Goal: Task Accomplishment & Management: Manage account settings

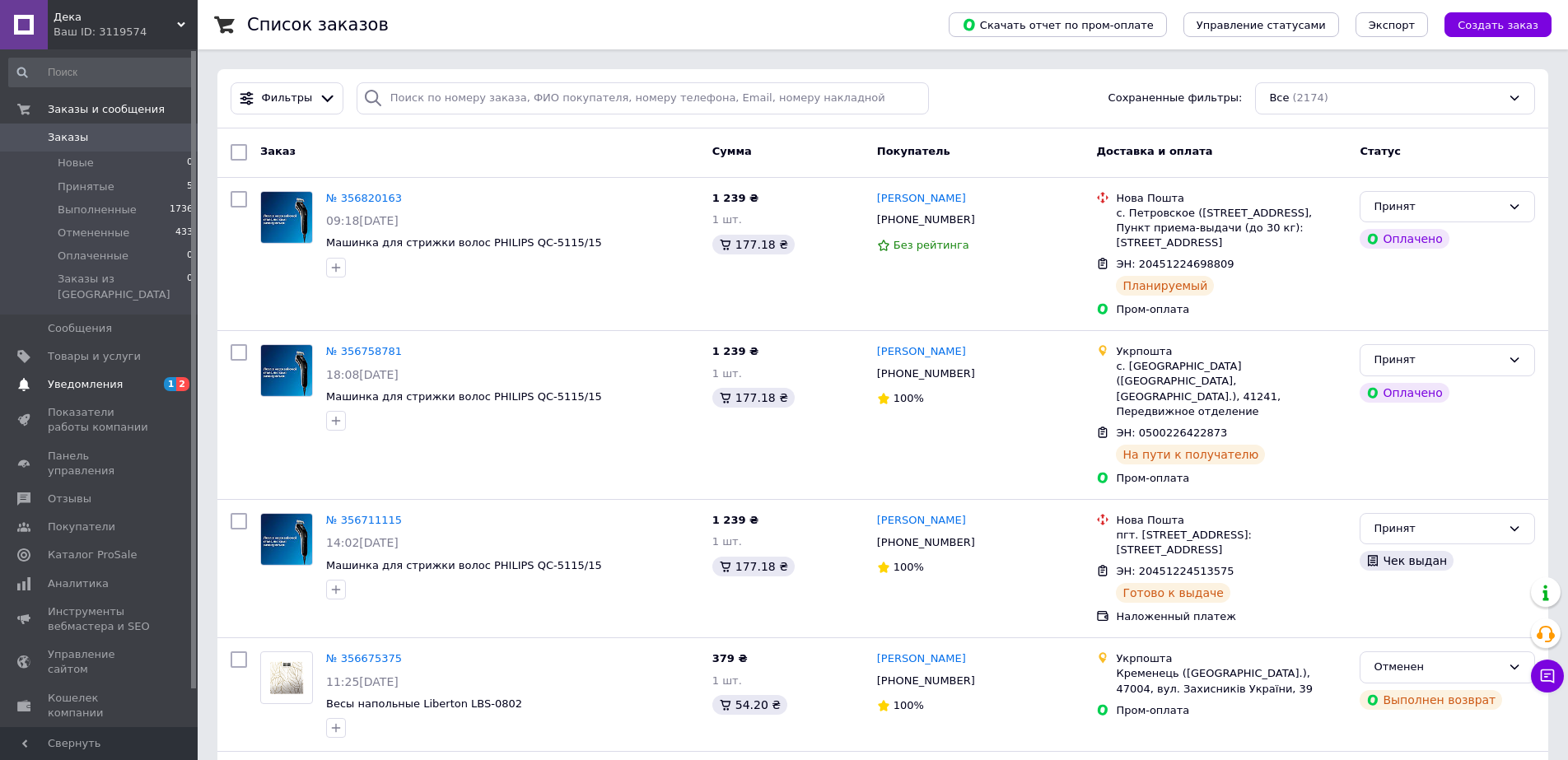
click at [83, 377] on span "Уведомления" at bounding box center [85, 384] width 75 height 15
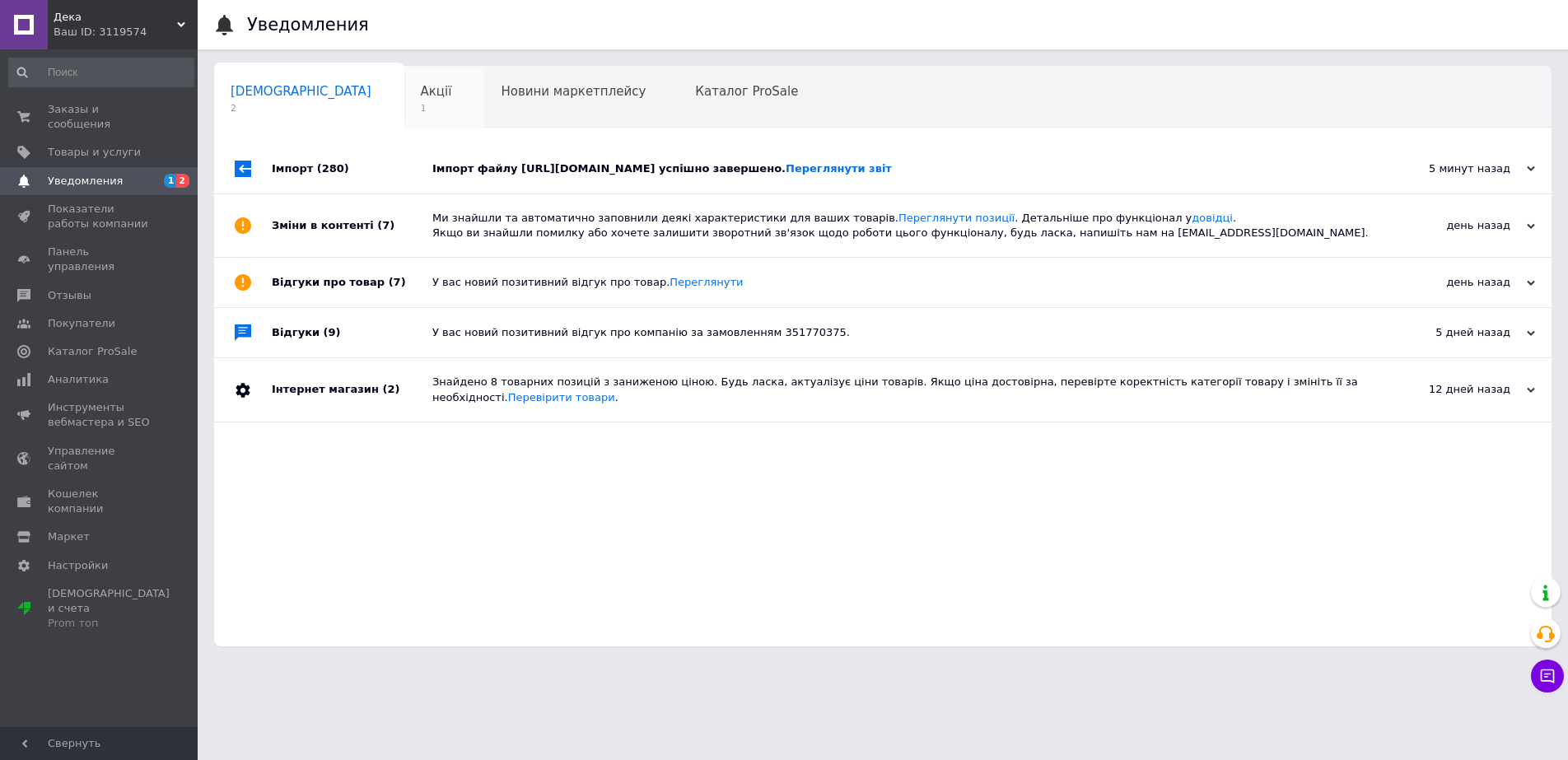
click at [421, 98] on span "Акції" at bounding box center [436, 91] width 31 height 15
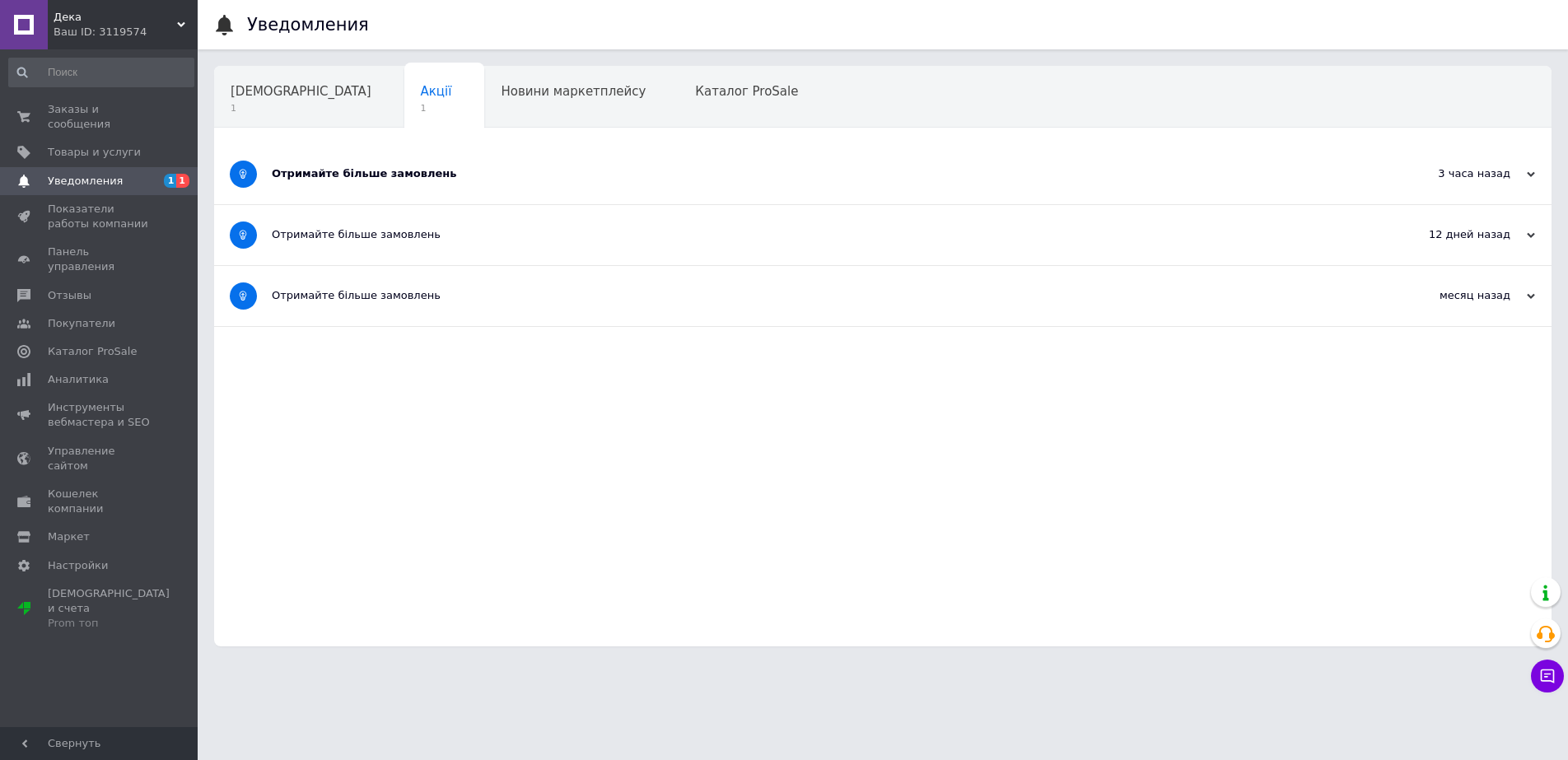
click at [328, 173] on div "Отримайте більше замовлень" at bounding box center [821, 174] width 1099 height 15
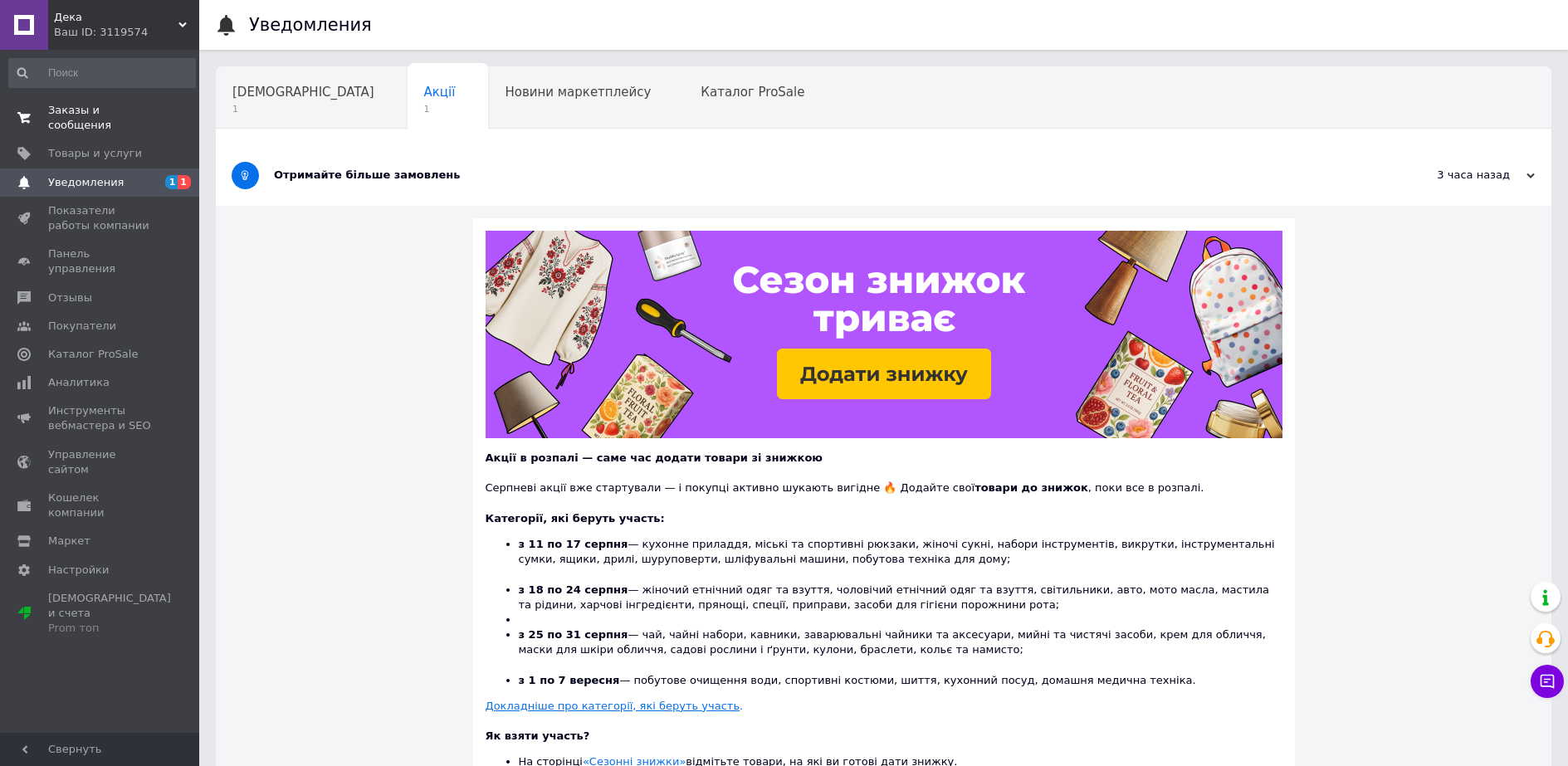
click at [94, 108] on span "Заказы и сообщения" at bounding box center [101, 118] width 106 height 30
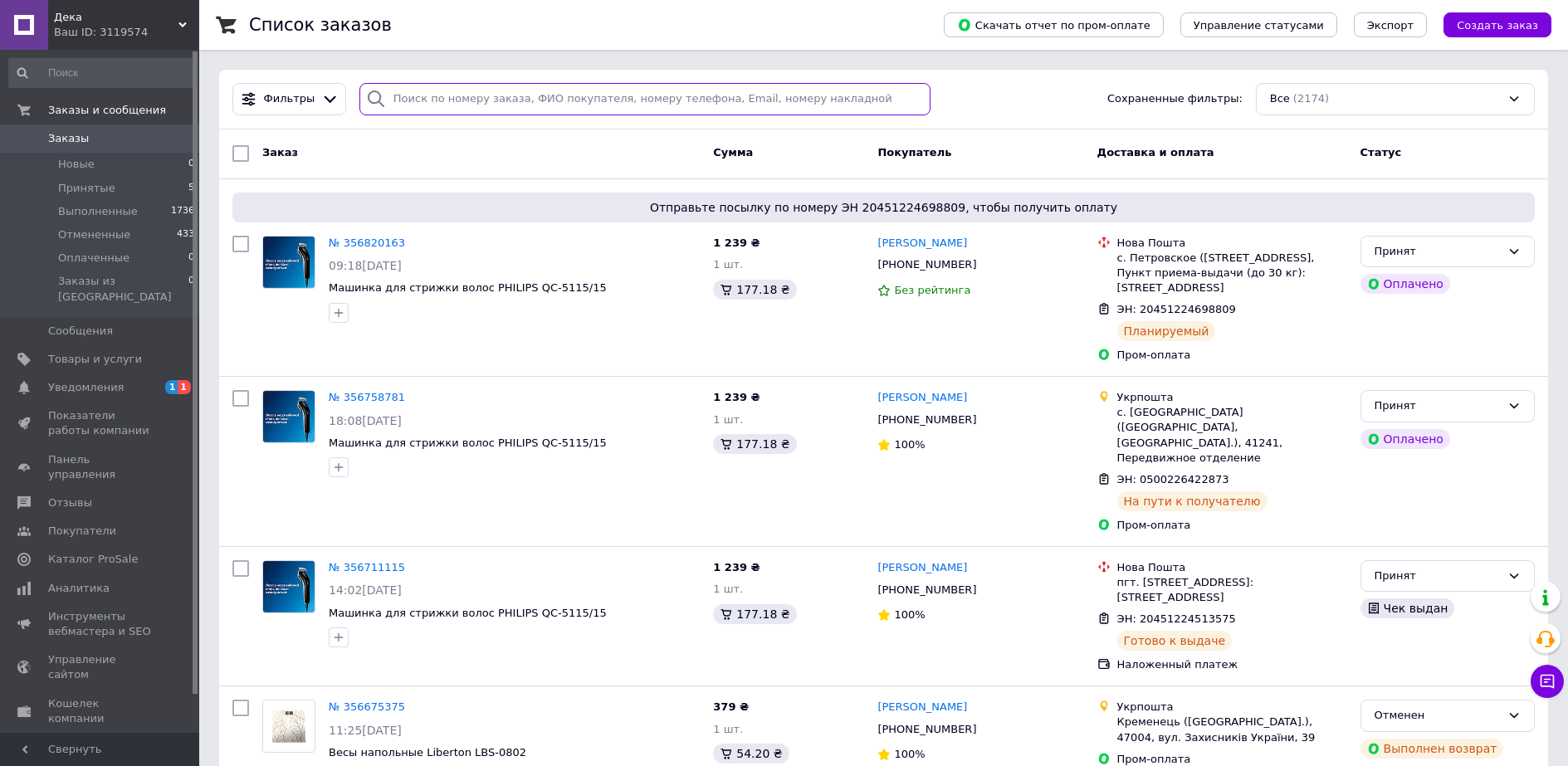
click at [400, 94] on input "search" at bounding box center [645, 99] width 571 height 32
paste input "Gemei GM-3107"
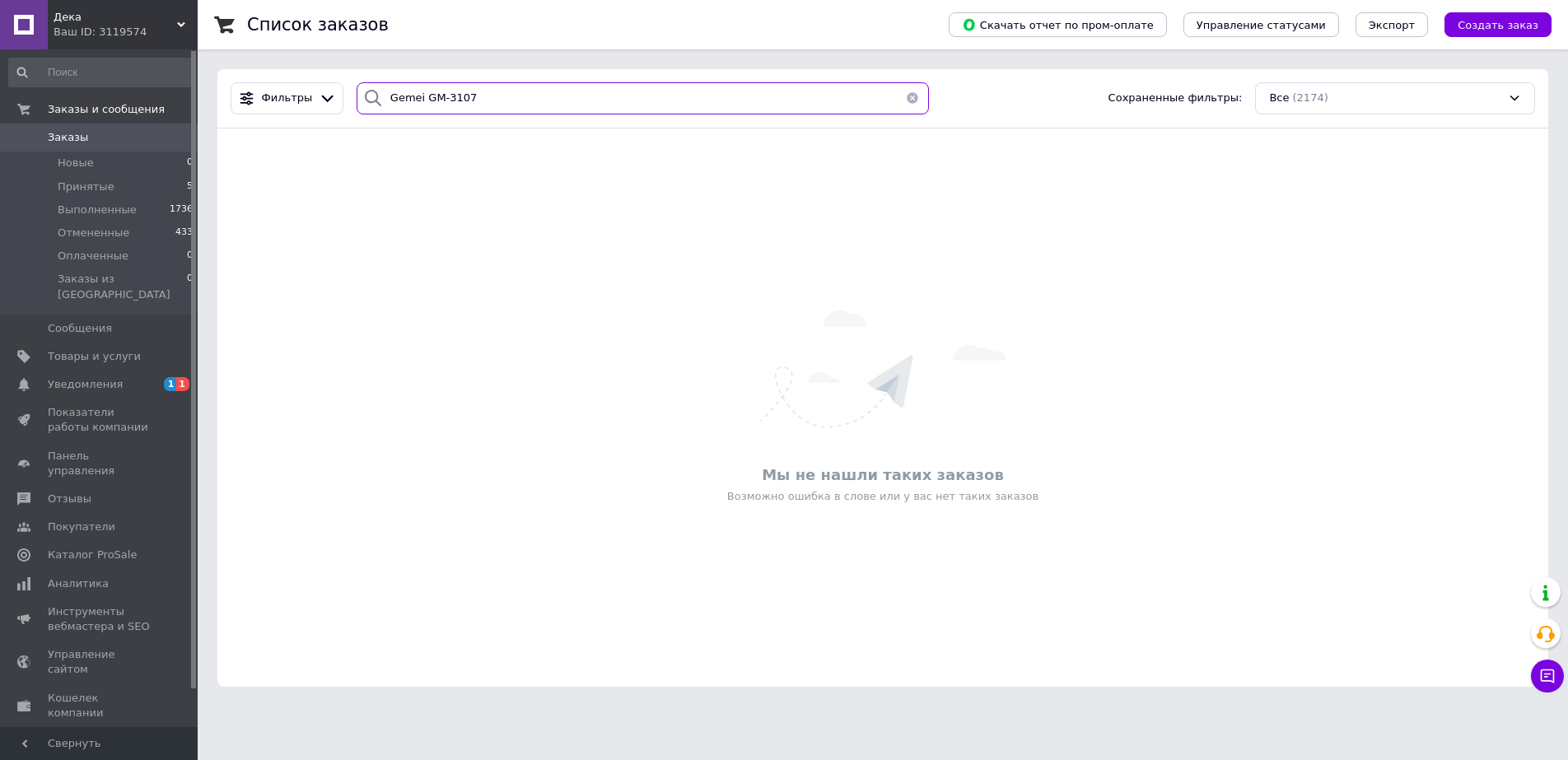
click at [450, 101] on input "Gemei GM-3107" at bounding box center [643, 98] width 573 height 32
click at [471, 222] on div "Мы не нашли таких заказов Возможно ошибка в слове или у вас нет таких заказов" at bounding box center [882, 407] width 1330 height 525
click at [505, 97] on input "Gemei GM-3007" at bounding box center [643, 98] width 573 height 32
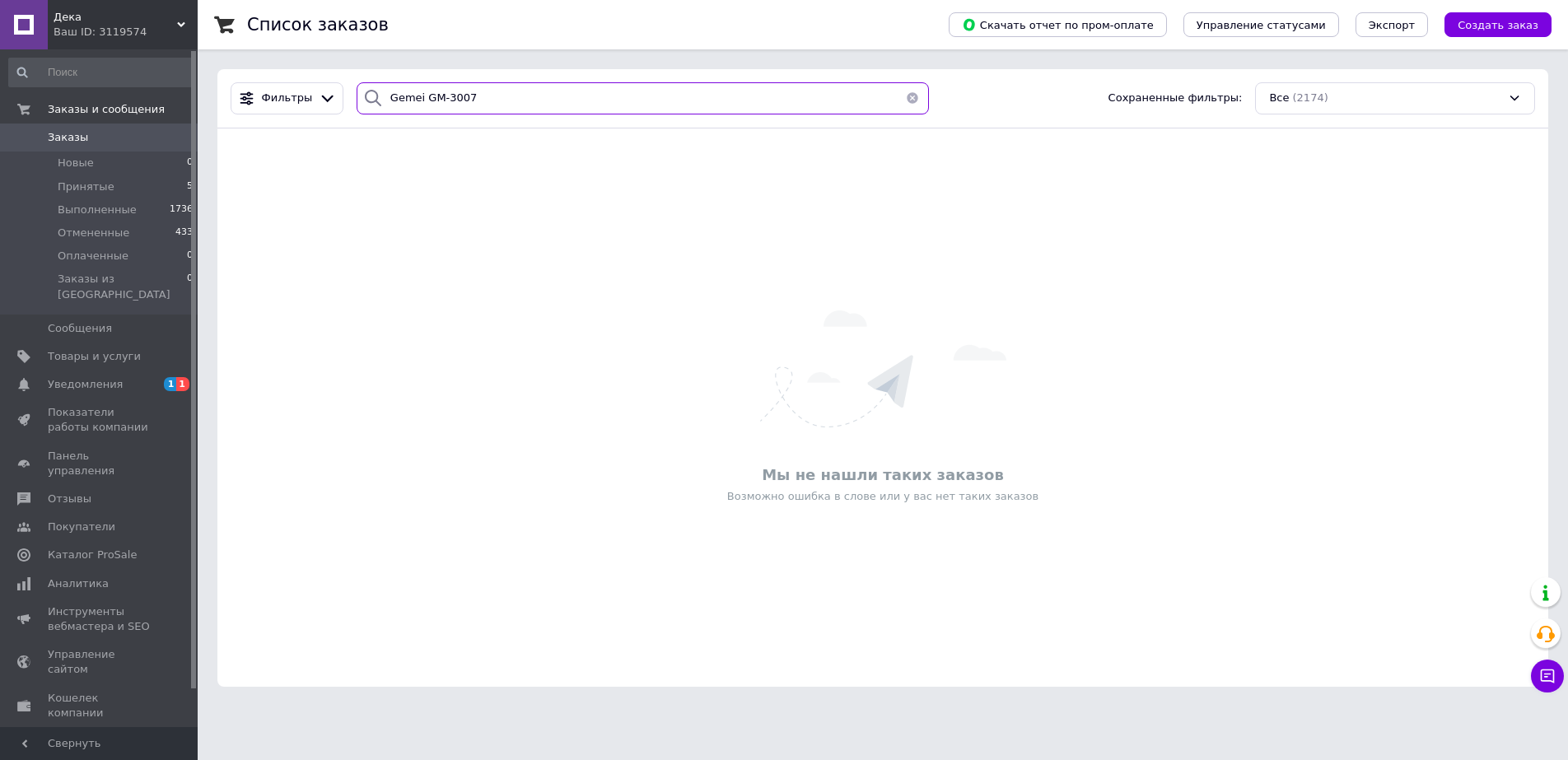
click at [509, 97] on input "Gemei GM-3007" at bounding box center [643, 98] width 573 height 32
type input "Gemei GM"
click at [80, 349] on span "Товары и услуги" at bounding box center [94, 356] width 93 height 15
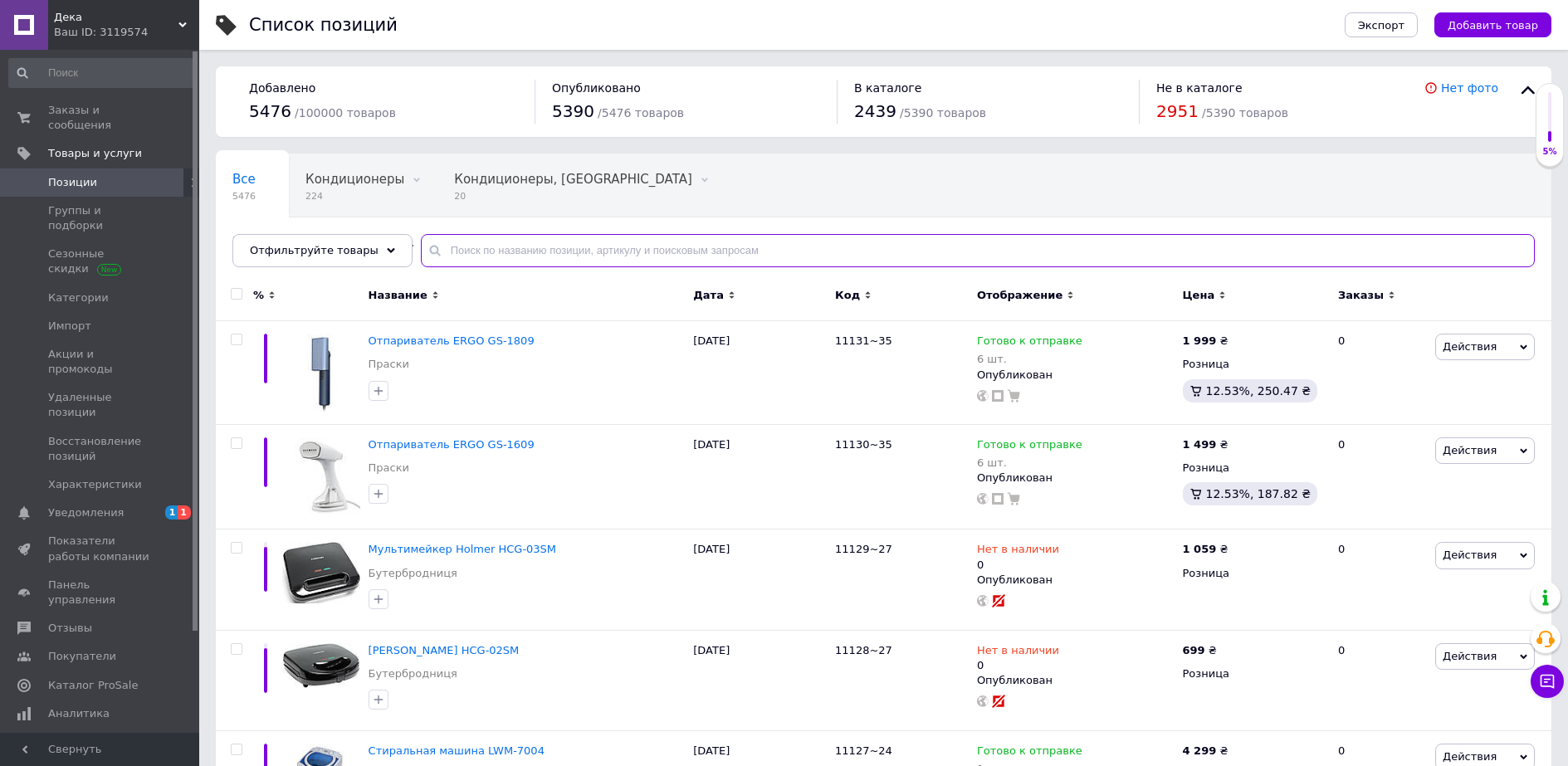
click at [441, 250] on input "text" at bounding box center [977, 251] width 1113 height 33
paste input "Gemei GM-3107"
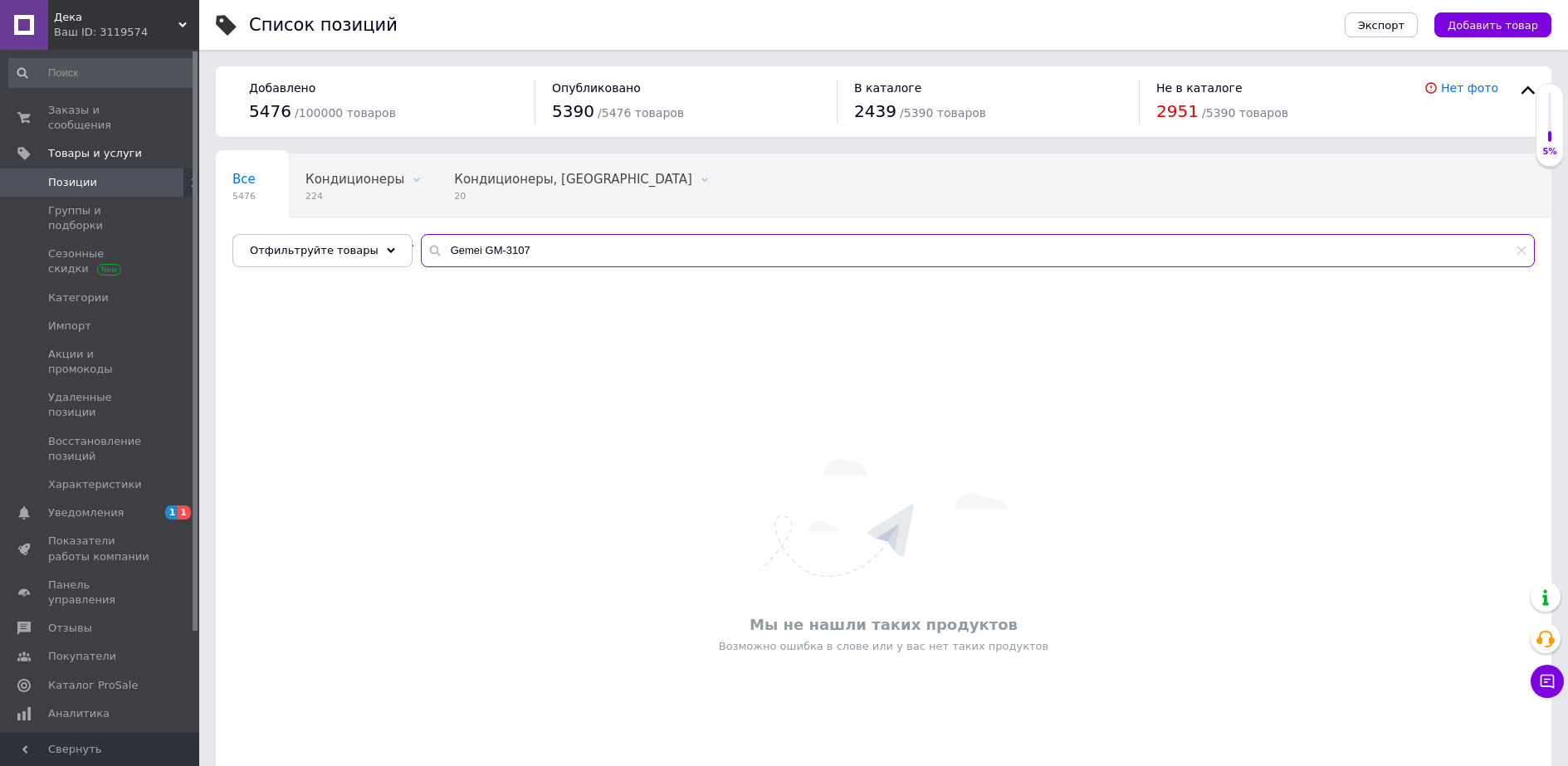
click at [497, 252] on input "Gemei GM-3107" at bounding box center [977, 251] width 1113 height 33
type input "Gemei GM-3007"
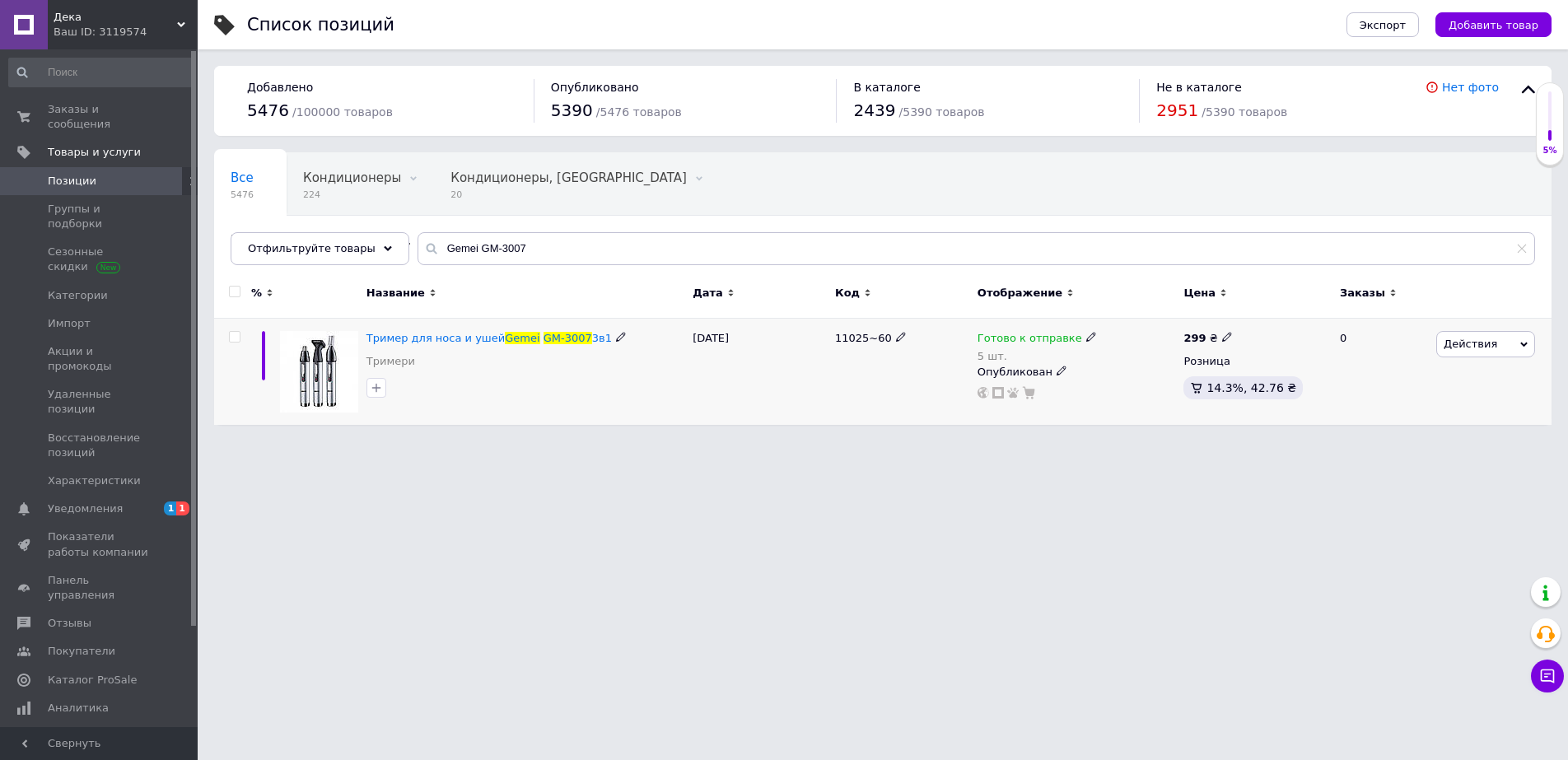
click at [616, 332] on icon at bounding box center [620, 336] width 10 height 10
click at [559, 338] on input "Тример для носа и ушей Gemei GM-3007 3в1" at bounding box center [519, 338] width 315 height 24
type input "Тример для носа и ушей Gemei GM-3107 3в1"
click at [726, 442] on html "Дека Ваш ID: 3119574 Сайт Дека Кабинет покупателя Проверить состояние системы С…" at bounding box center [784, 220] width 1568 height 442
click at [430, 339] on span "Тример для носа и ушей" at bounding box center [435, 337] width 138 height 12
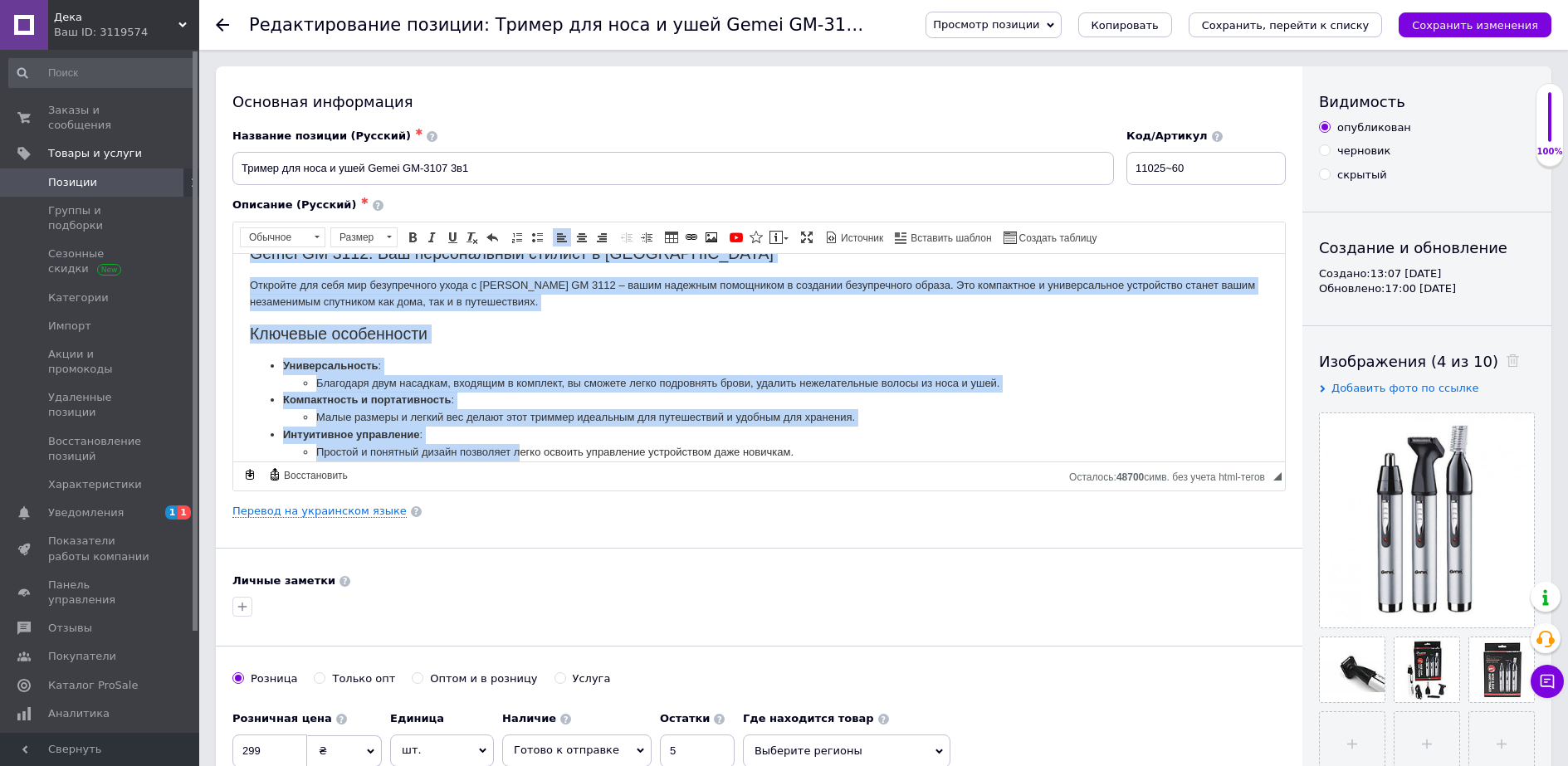
scroll to position [338, 0]
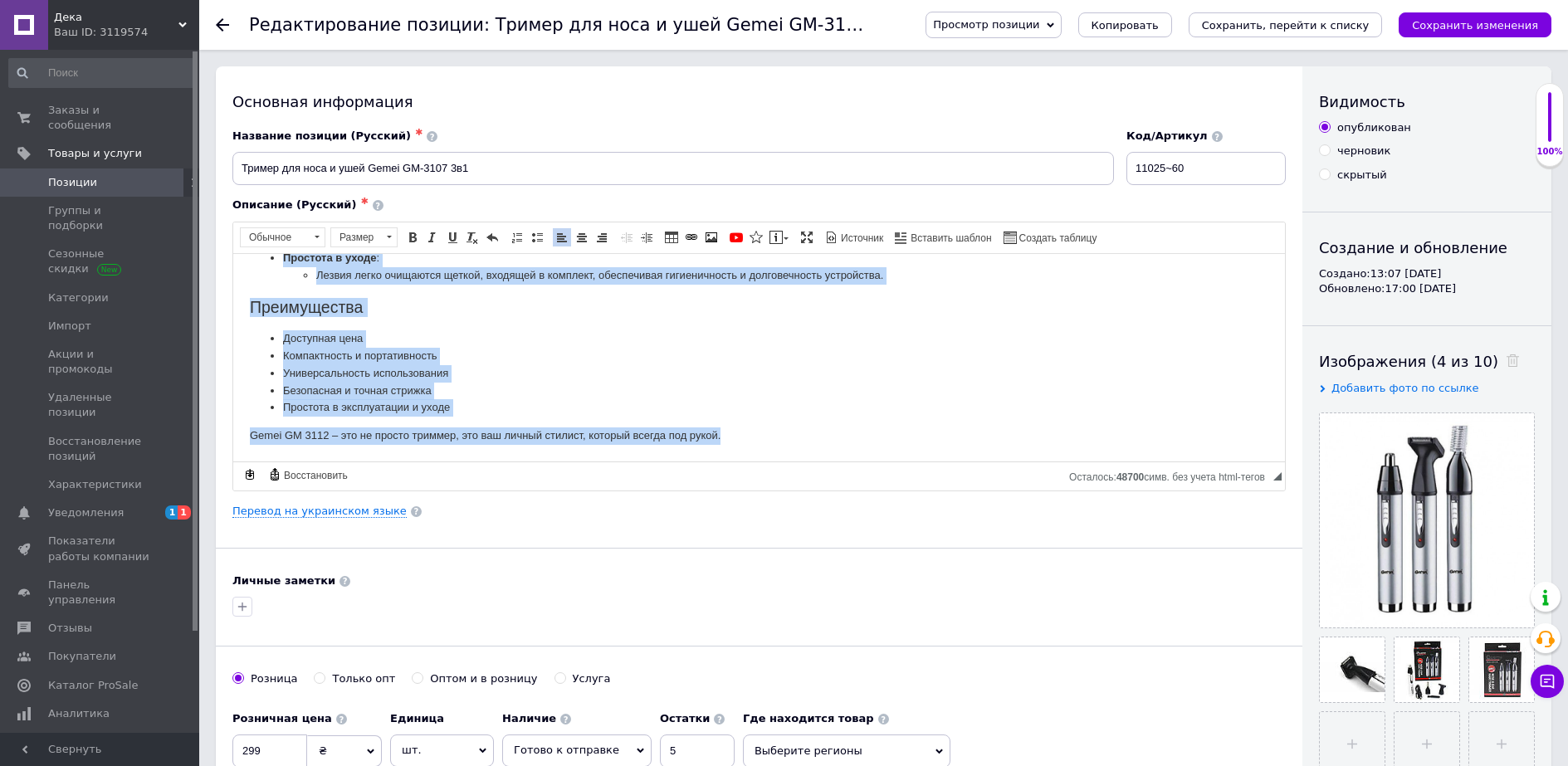
drag, startPoint x: 251, startPoint y: 305, endPoint x: 1080, endPoint y: 756, distance: 943.7
click at [847, 461] on html "Gemei GM 3112: Ваш персональный стилист в кармане Откройте для себя мир безупре…" at bounding box center [759, 187] width 1051 height 545
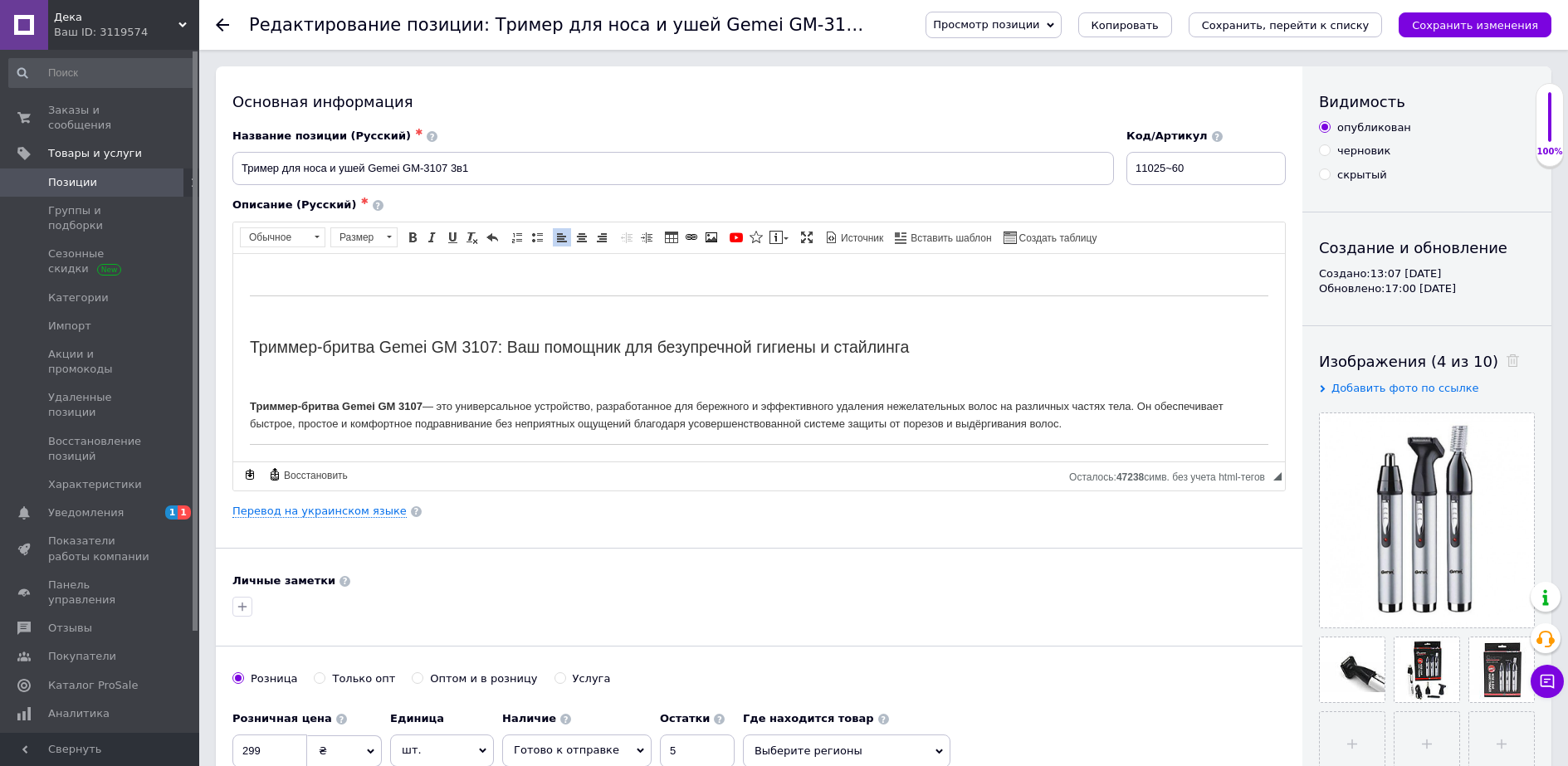
scroll to position [0, 0]
click at [892, 86] on div "Основная информация Название позиции (Русский) ✱ Тример для носа и ушей Gemei G…" at bounding box center [759, 529] width 1086 height 926
drag, startPoint x: 1069, startPoint y: 23, endPoint x: 1045, endPoint y: 39, distance: 28.8
click at [1015, 39] on div "Просмотр позиции Сохранить и посмотреть на сайте Сохранить и посмотреть на порт…" at bounding box center [1221, 24] width 659 height 50
click at [1278, 25] on icon "Сохранить, перейти к списку" at bounding box center [1286, 25] width 168 height 12
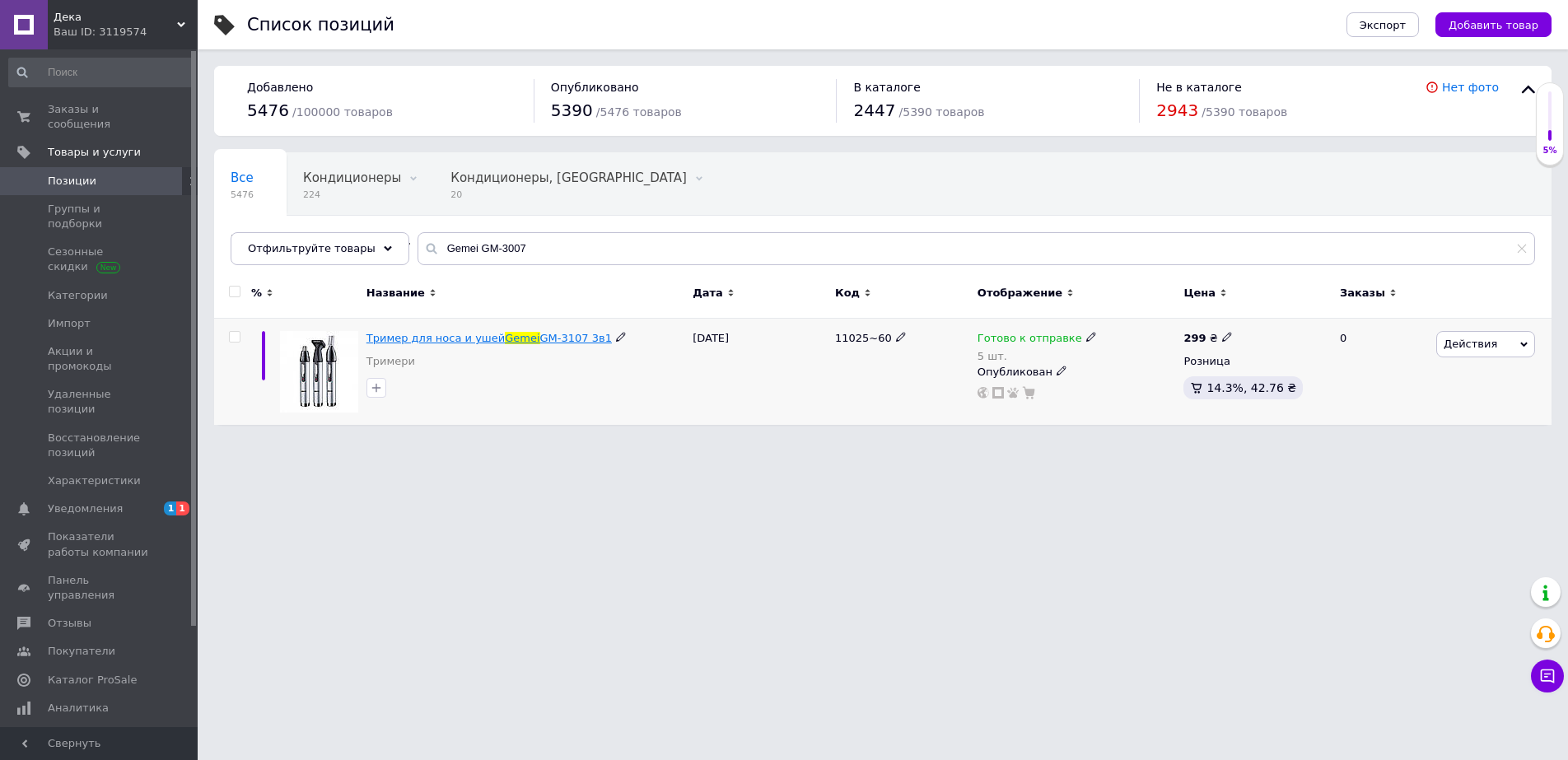
click at [433, 335] on span "Тример для носа и ушей" at bounding box center [435, 337] width 138 height 12
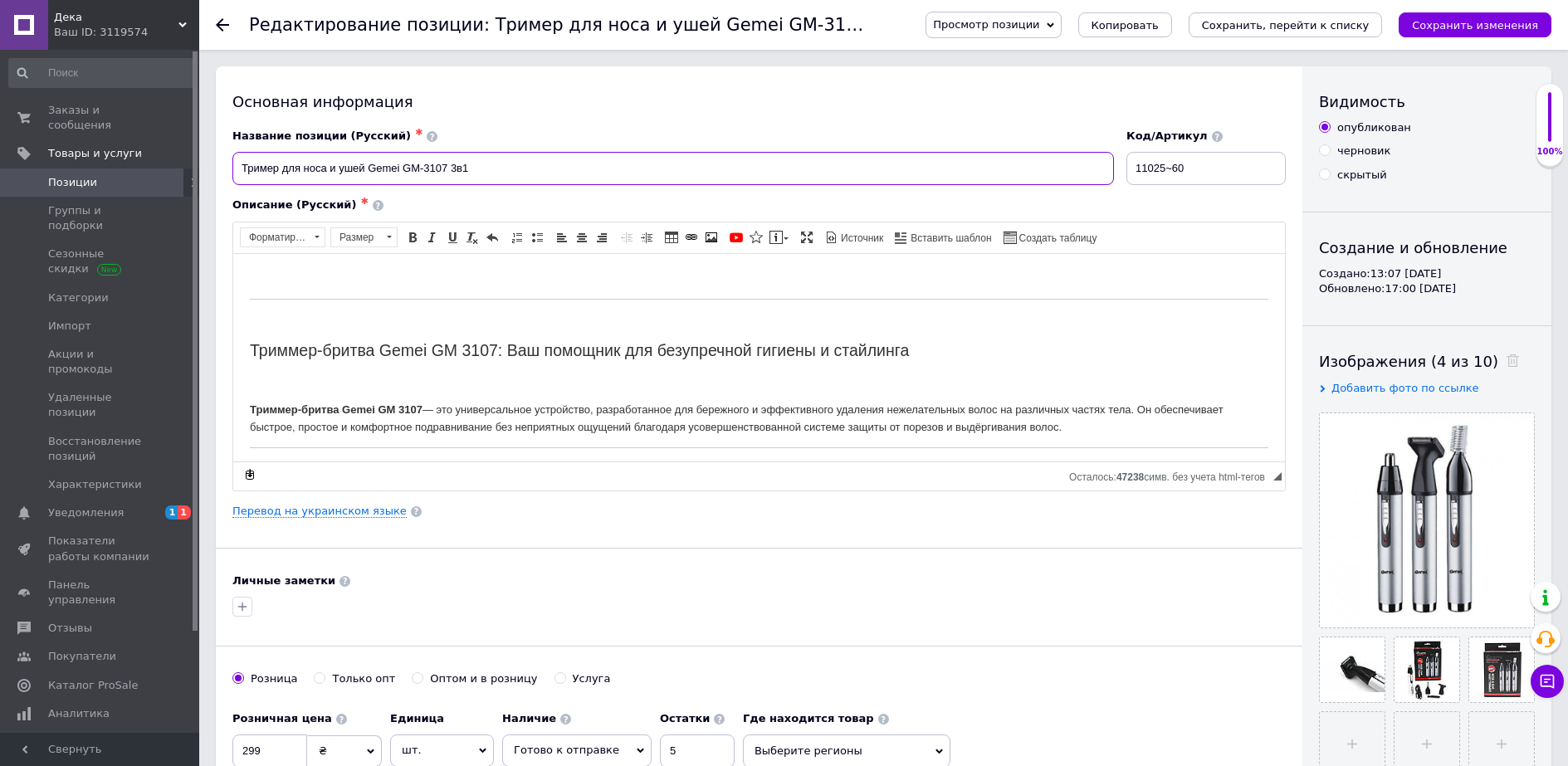
drag, startPoint x: 446, startPoint y: 168, endPoint x: 371, endPoint y: 169, distance: 75.0
click at [371, 169] on input "Тример для носа и ушей Gemei GM-3107 3в1" at bounding box center [673, 169] width 882 height 33
click at [117, 26] on div "Ваш ID: 3119574" at bounding box center [127, 31] width 145 height 15
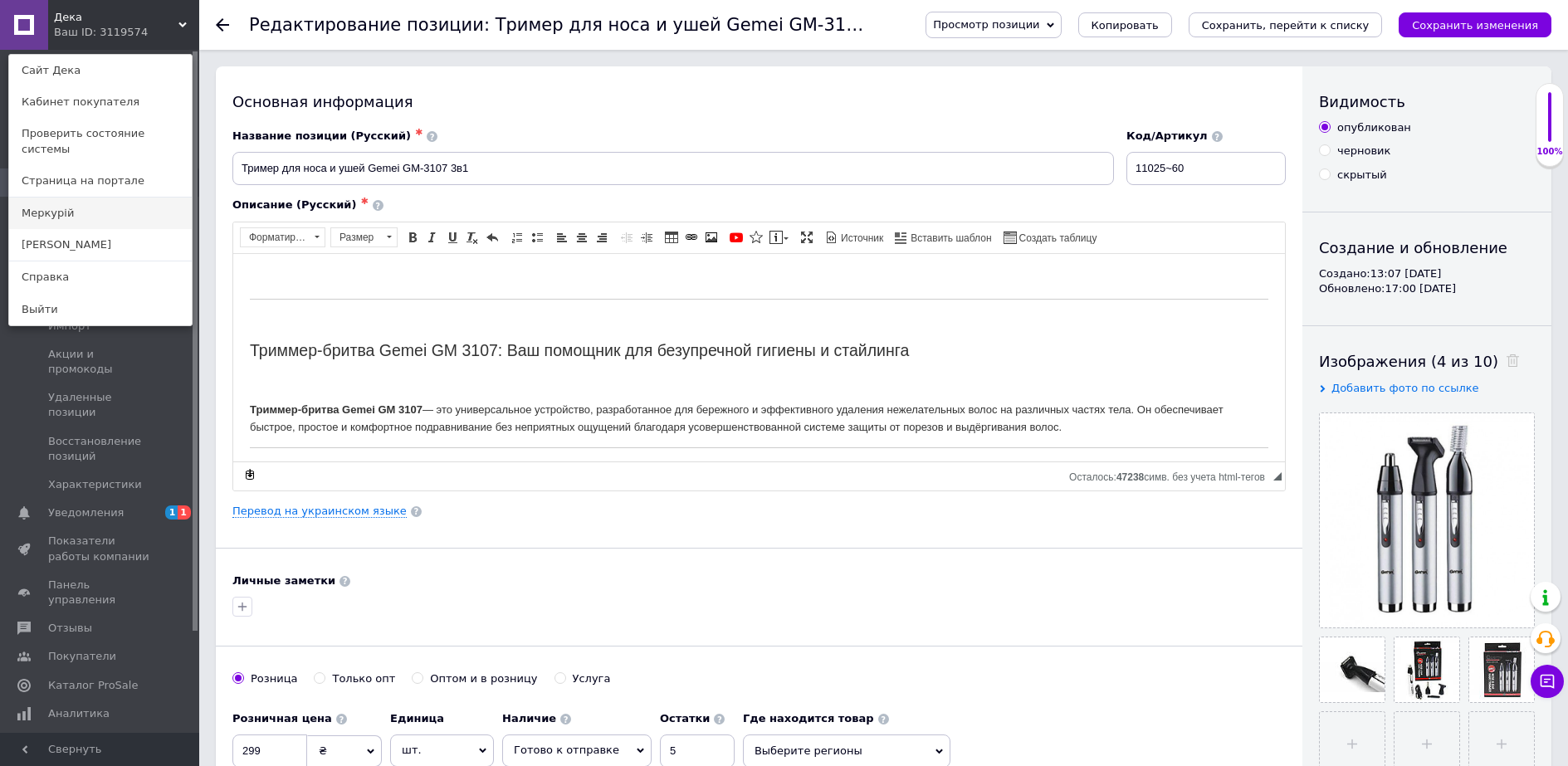
click at [62, 198] on link "Меркурій" at bounding box center [100, 213] width 183 height 31
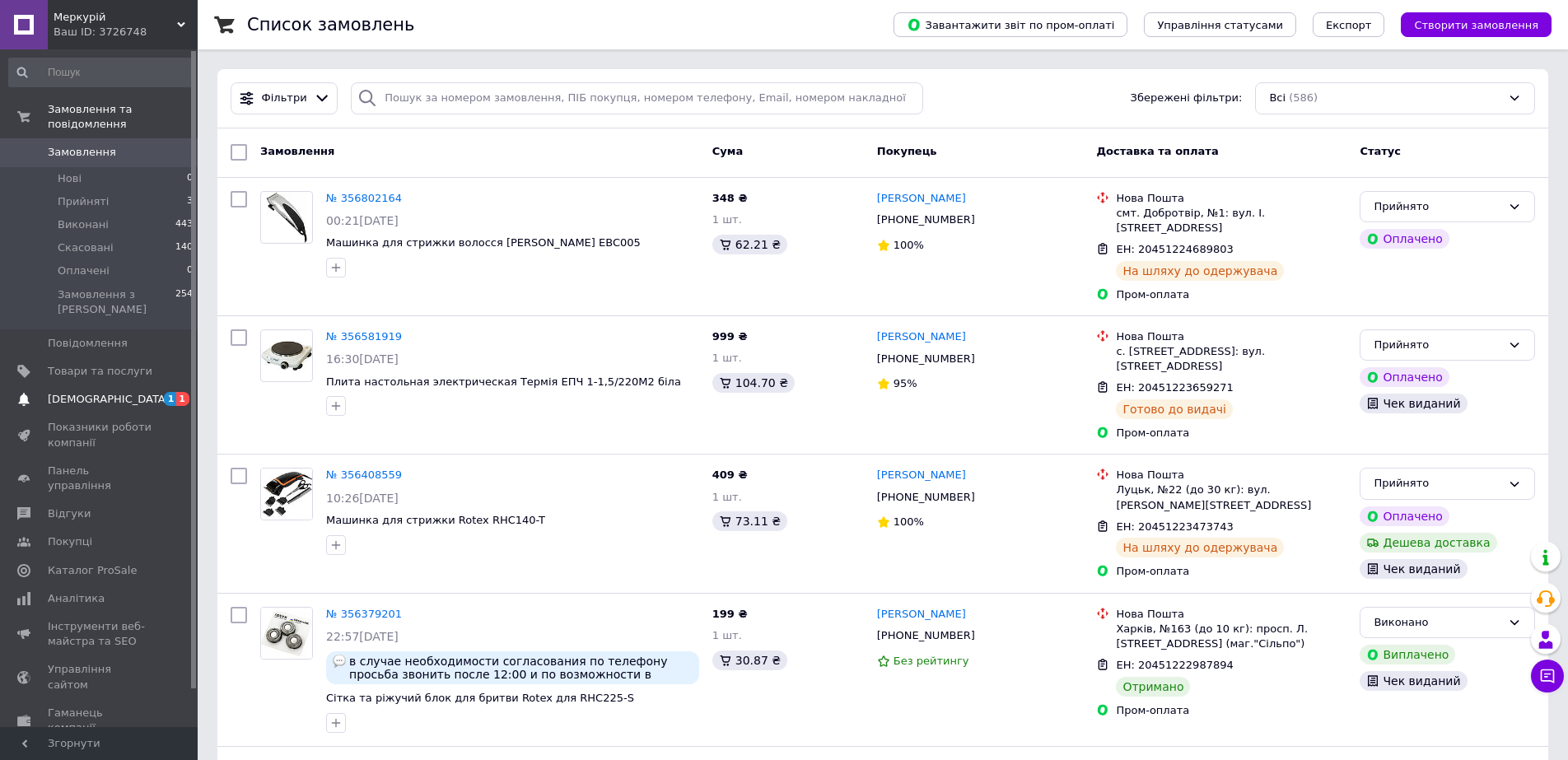
drag, startPoint x: 61, startPoint y: 285, endPoint x: 77, endPoint y: 366, distance: 82.6
click at [73, 393] on ul "Замовлення та повідомлення Замовлення 0 Нові 0 Прийняті 3 Виконані 443 Скасован…" at bounding box center [101, 475] width 202 height 761
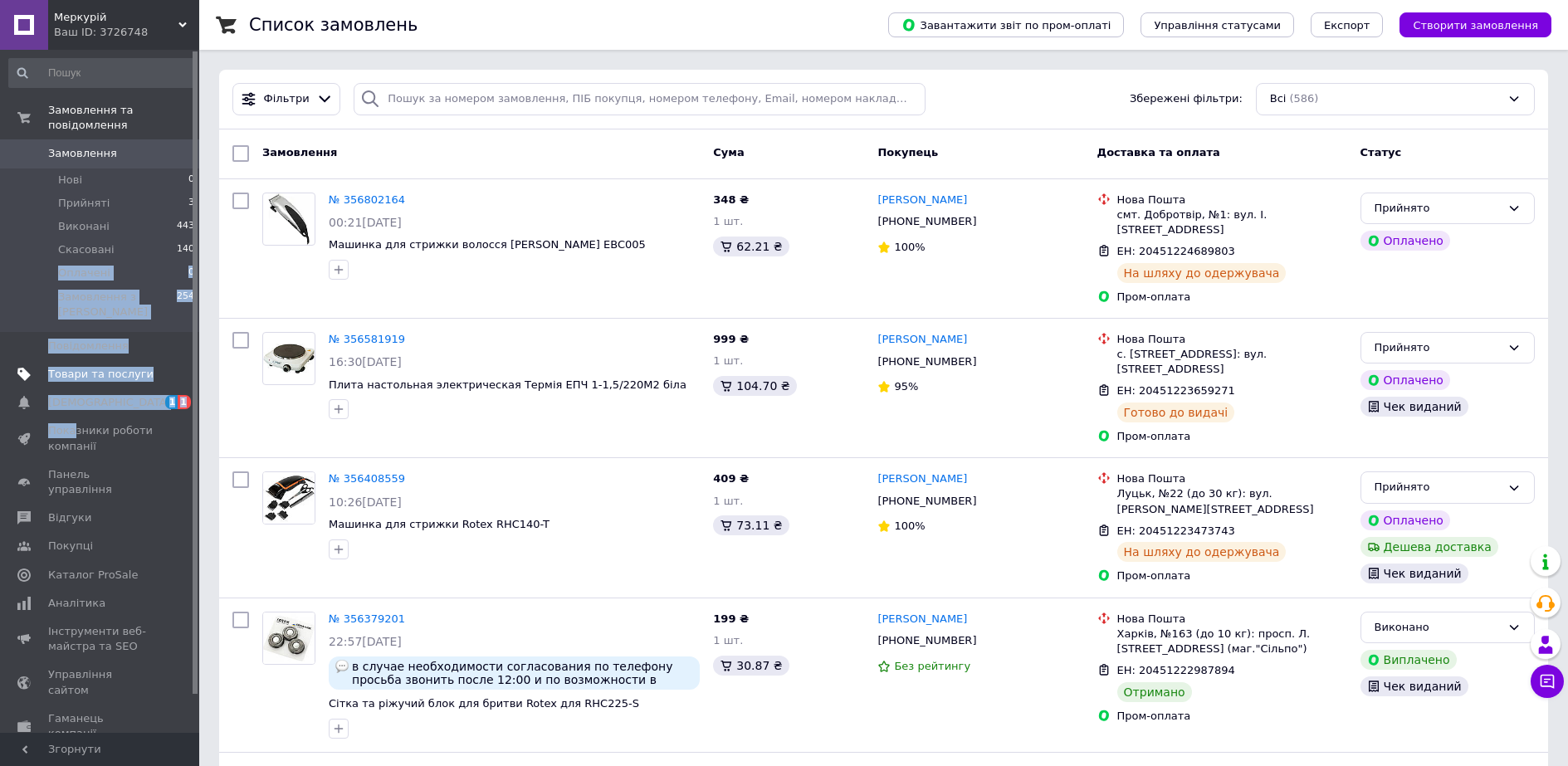
click at [74, 366] on span "Товари та послуги" at bounding box center [101, 373] width 106 height 15
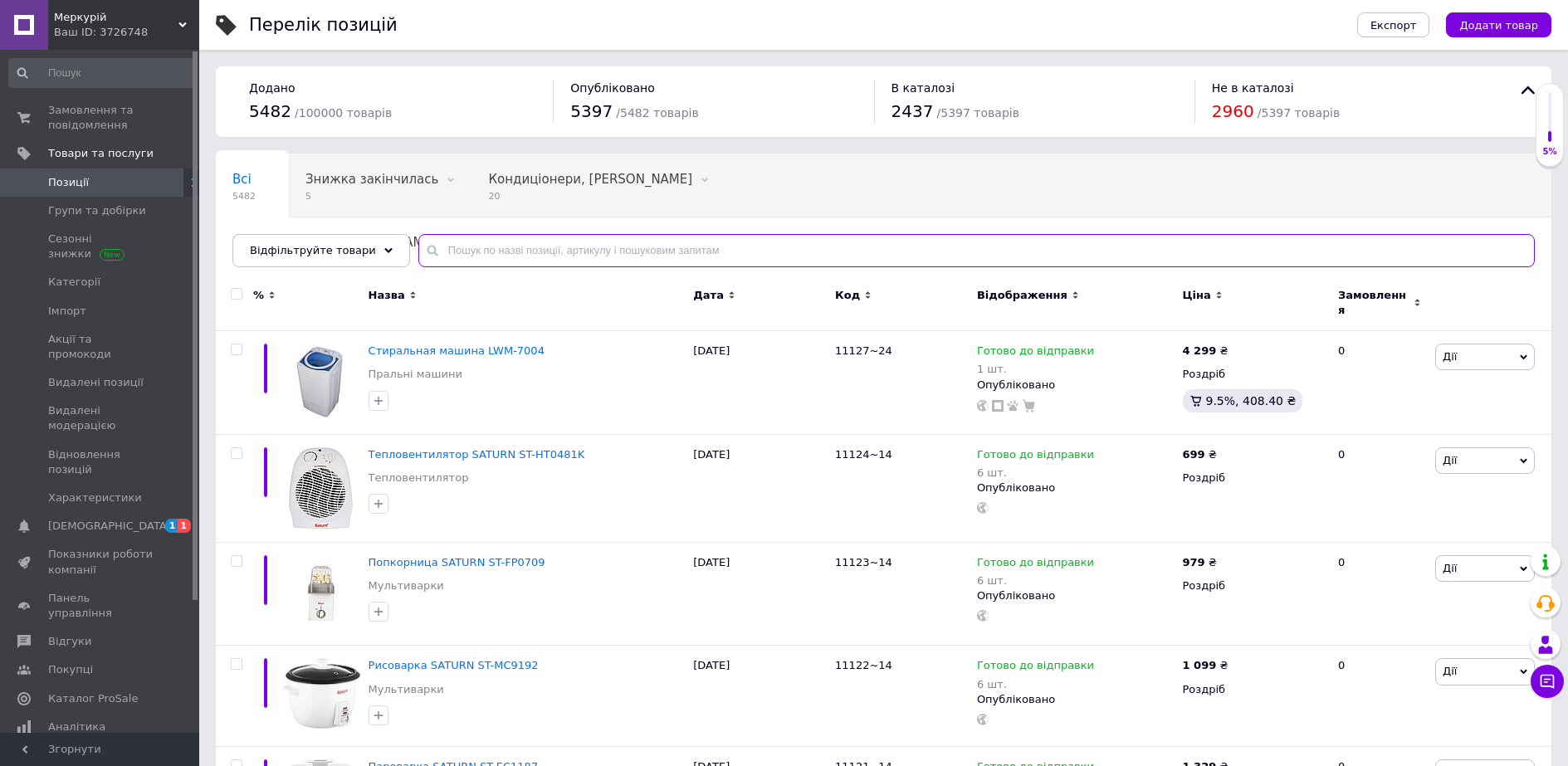
click at [496, 252] on input "text" at bounding box center [976, 251] width 1116 height 33
paste input "Gemei GM-3107"
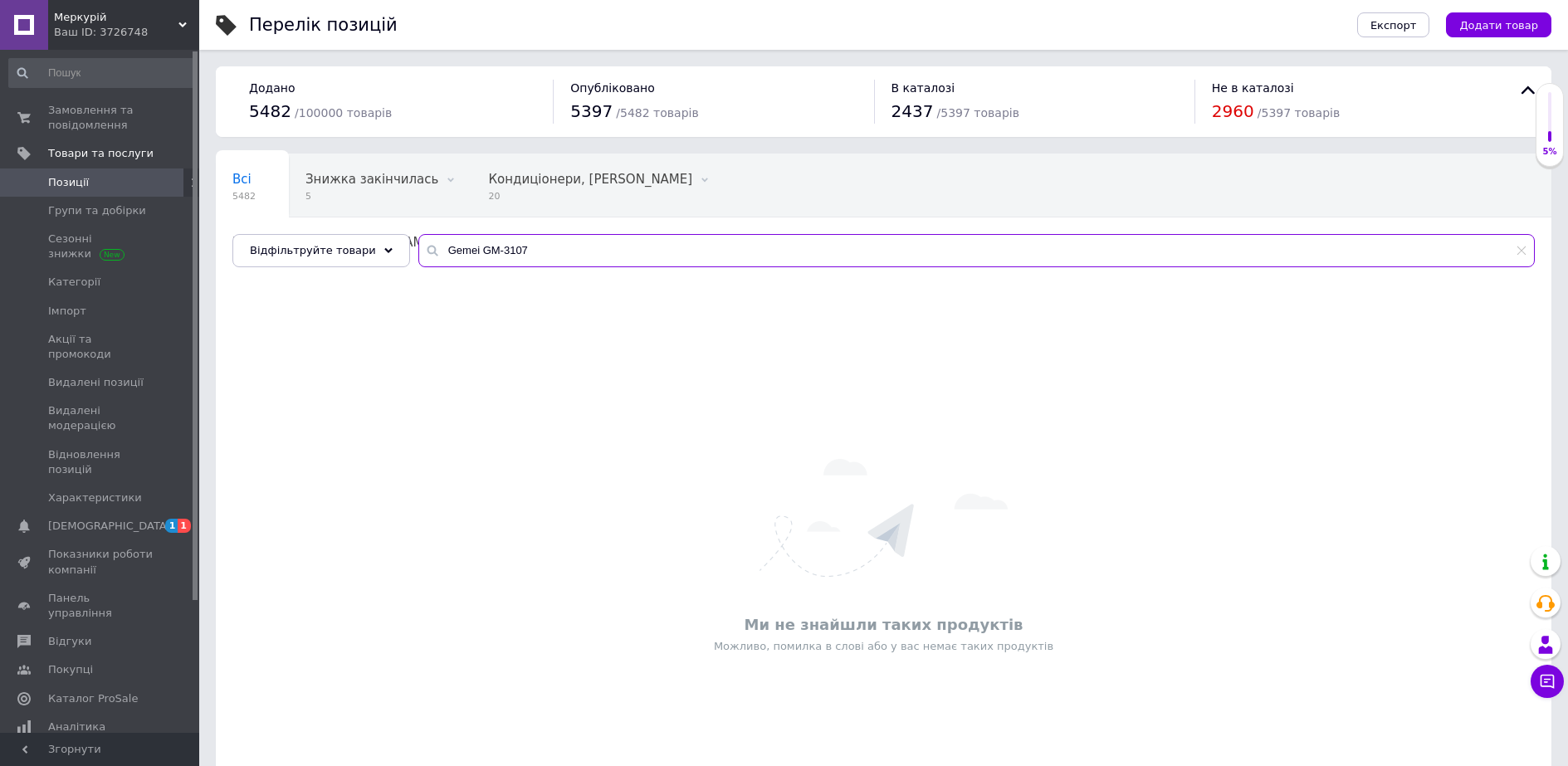
click at [494, 248] on input "Gemei GM-3107" at bounding box center [976, 251] width 1116 height 33
type input "Gemei GM-3007"
click at [543, 254] on input "Gemei GM-3007" at bounding box center [976, 251] width 1116 height 33
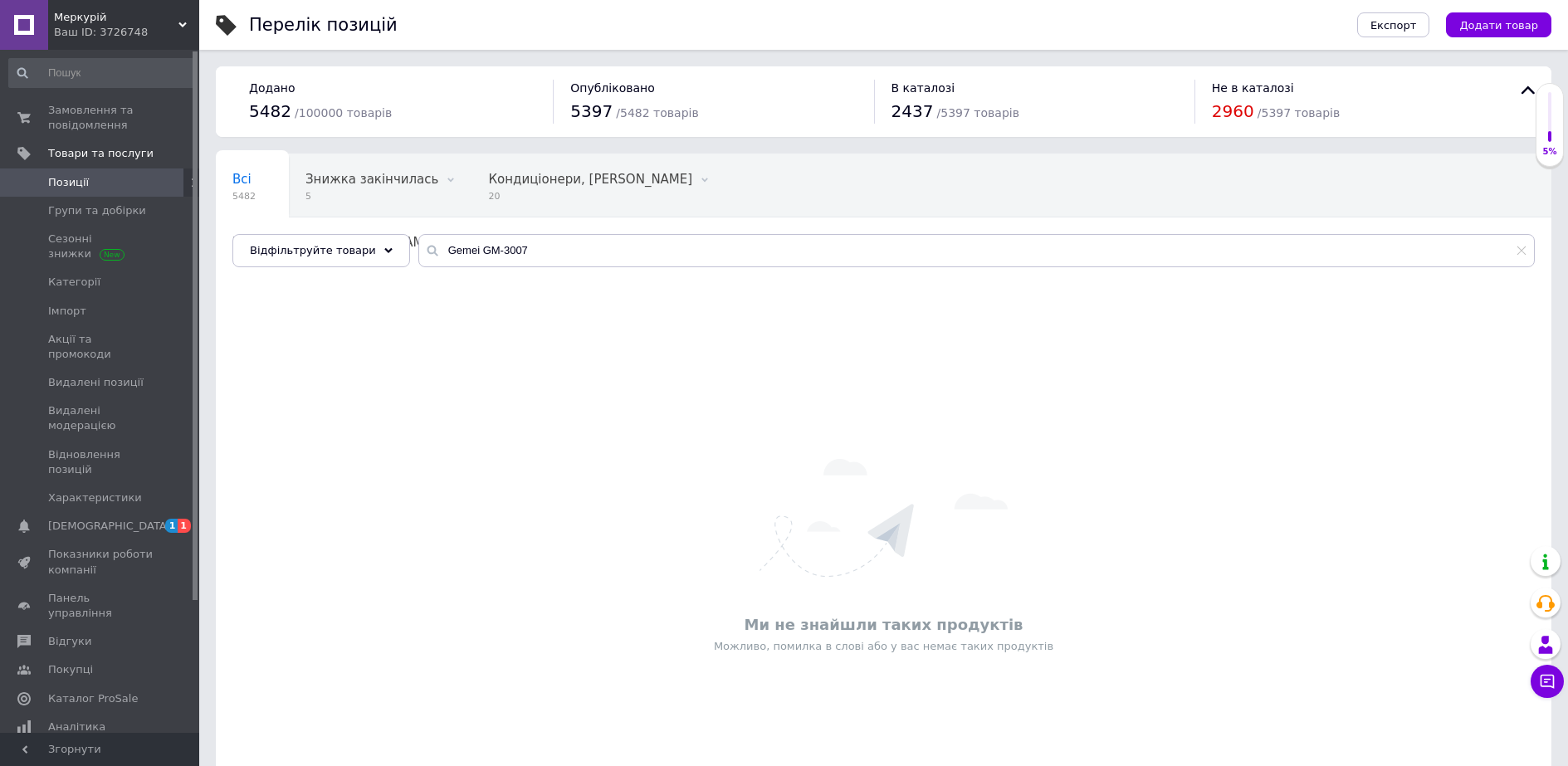
click at [73, 181] on span "Позиції" at bounding box center [68, 182] width 40 height 15
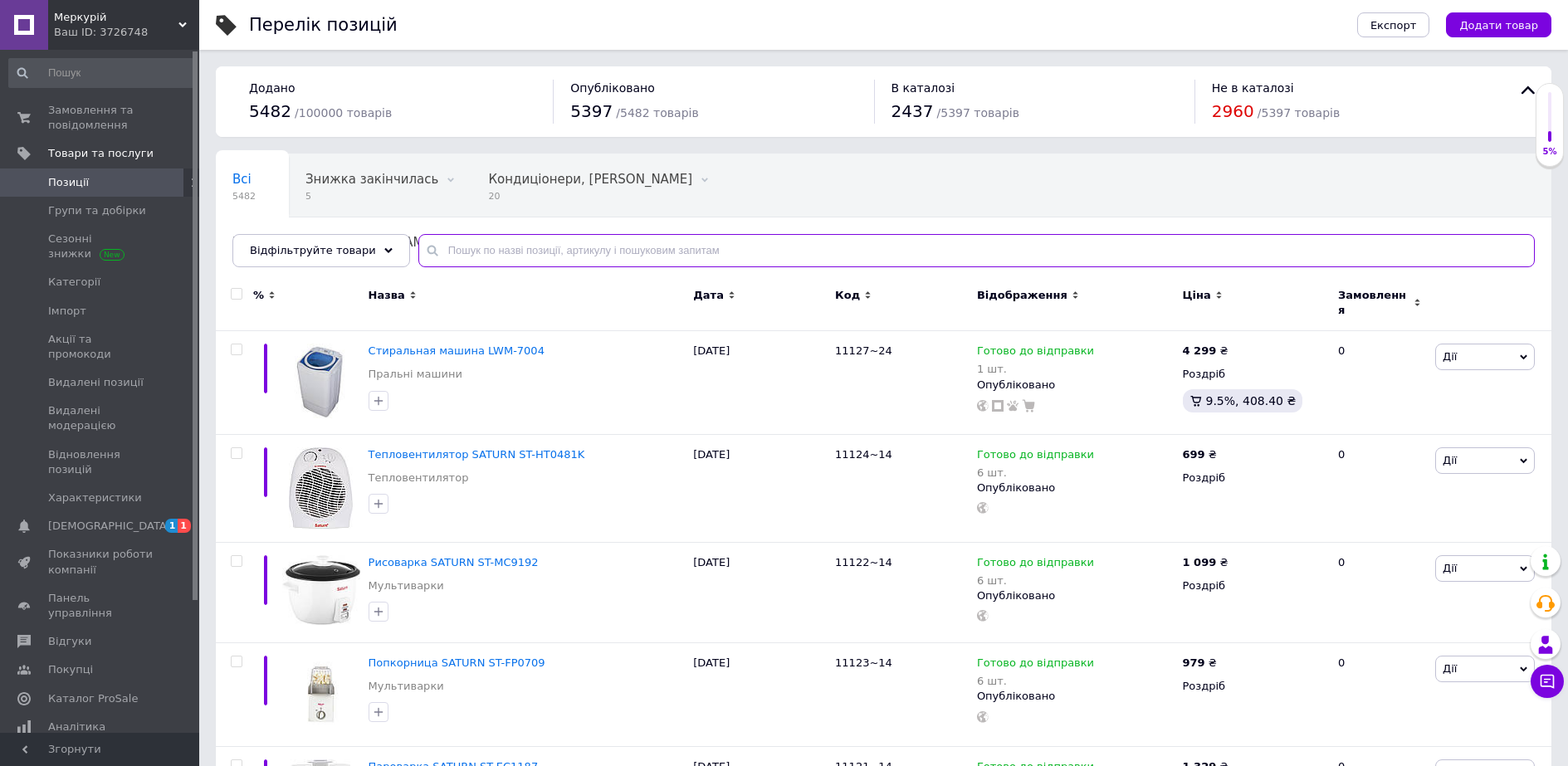
click at [427, 249] on input "text" at bounding box center [976, 251] width 1116 height 33
paste input "Gemei GM-3107"
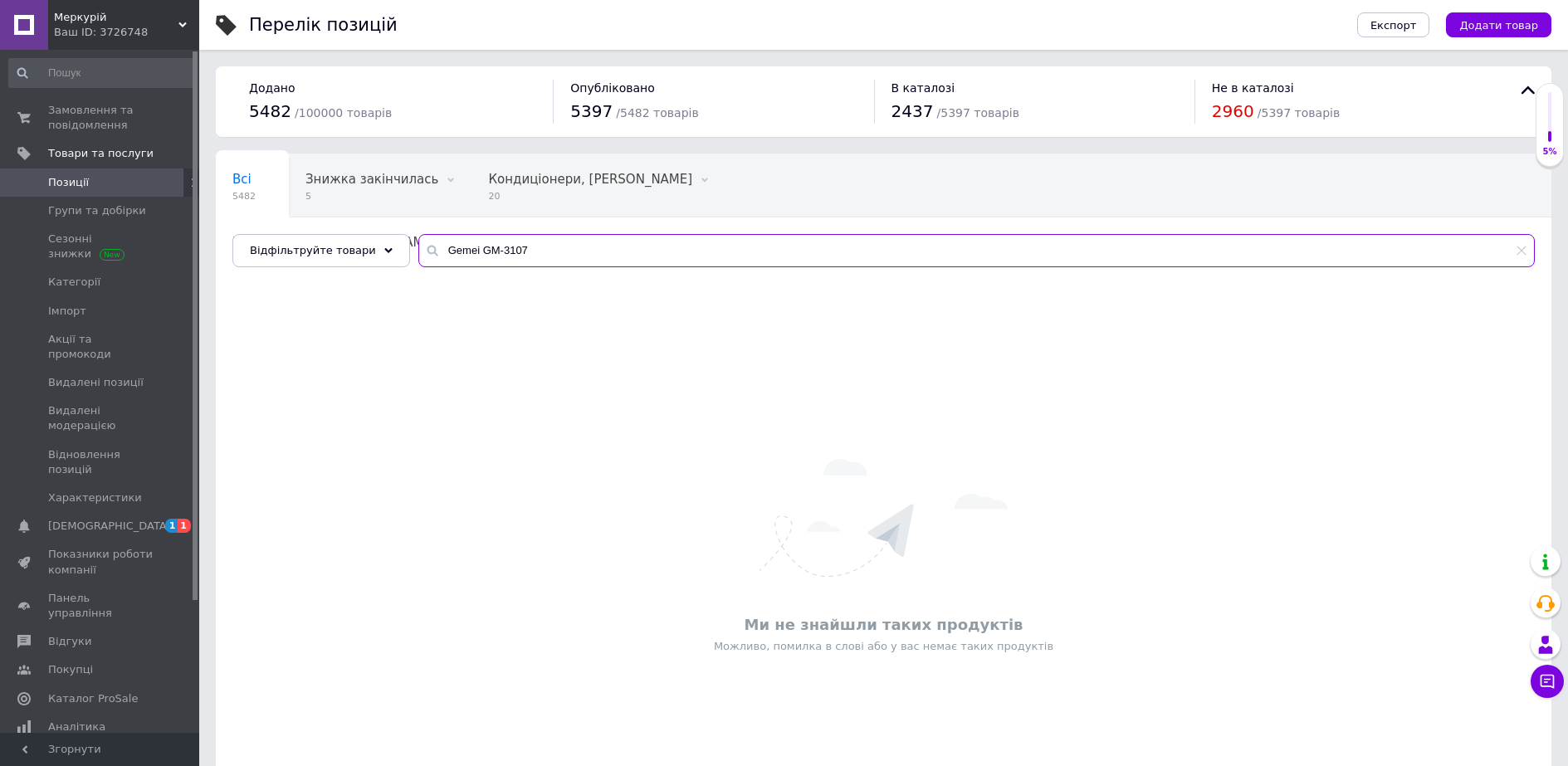
click at [494, 250] on input "Gemei GM-3107" at bounding box center [976, 251] width 1116 height 33
type input "Gemei GM-3007"
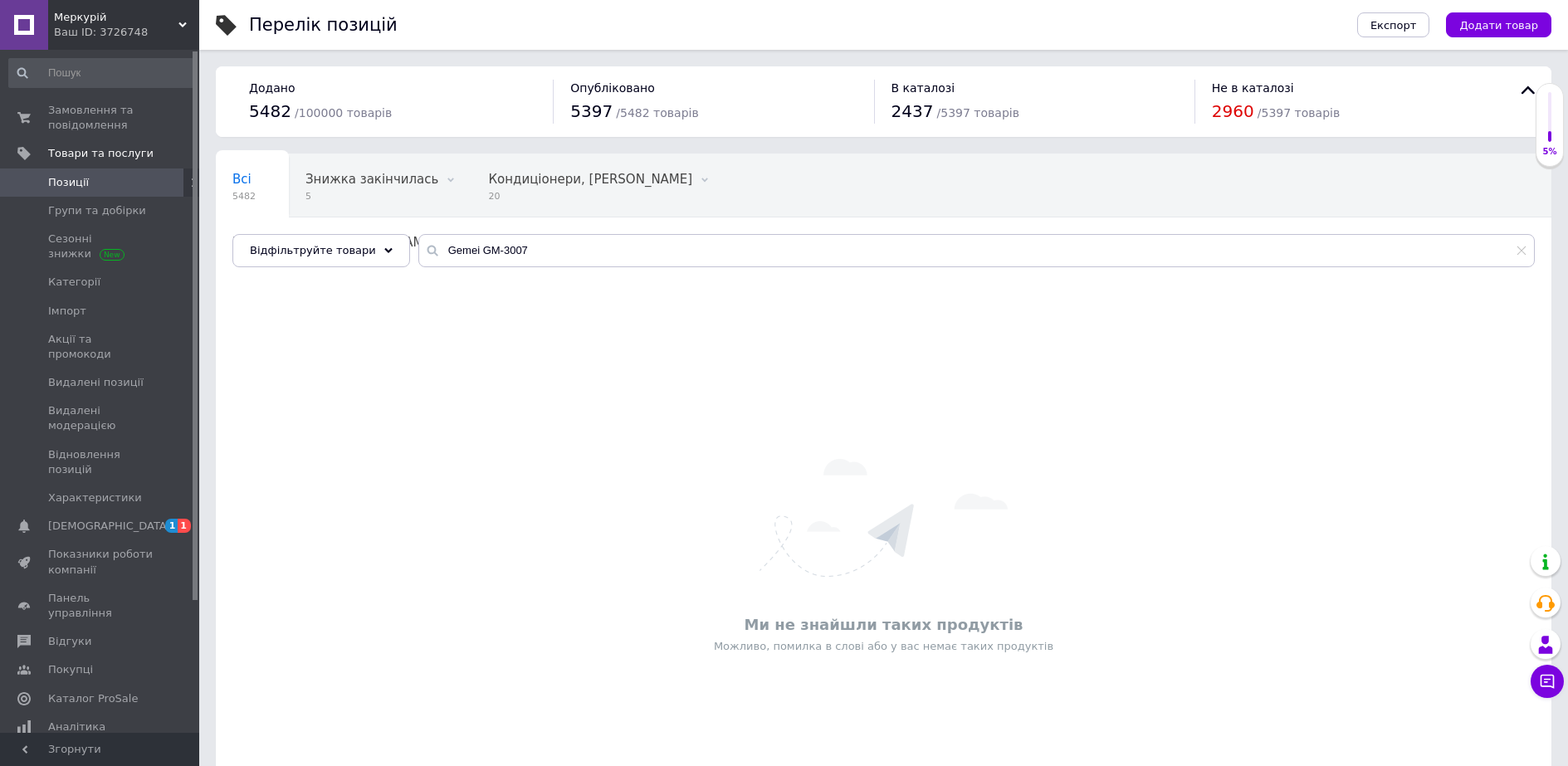
click at [580, 362] on div "Ми не знайшли таких продуктів Можливо, помилка в слові або у вас немає таких пр…" at bounding box center [883, 556] width 1335 height 529
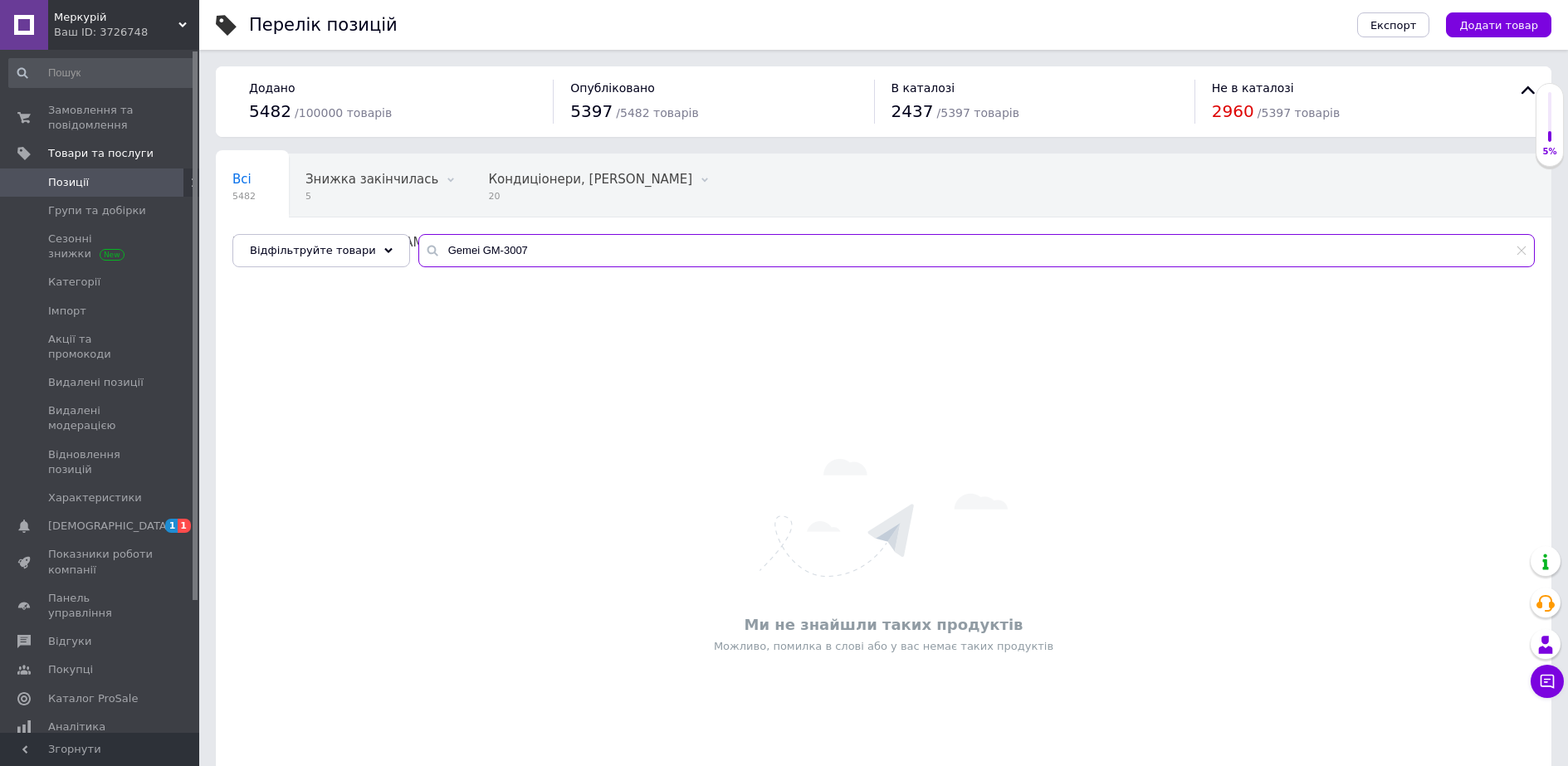
click at [525, 243] on input "Gemei GM-3007" at bounding box center [976, 251] width 1116 height 33
click at [519, 246] on input "Gemei GM-3007" at bounding box center [976, 251] width 1116 height 33
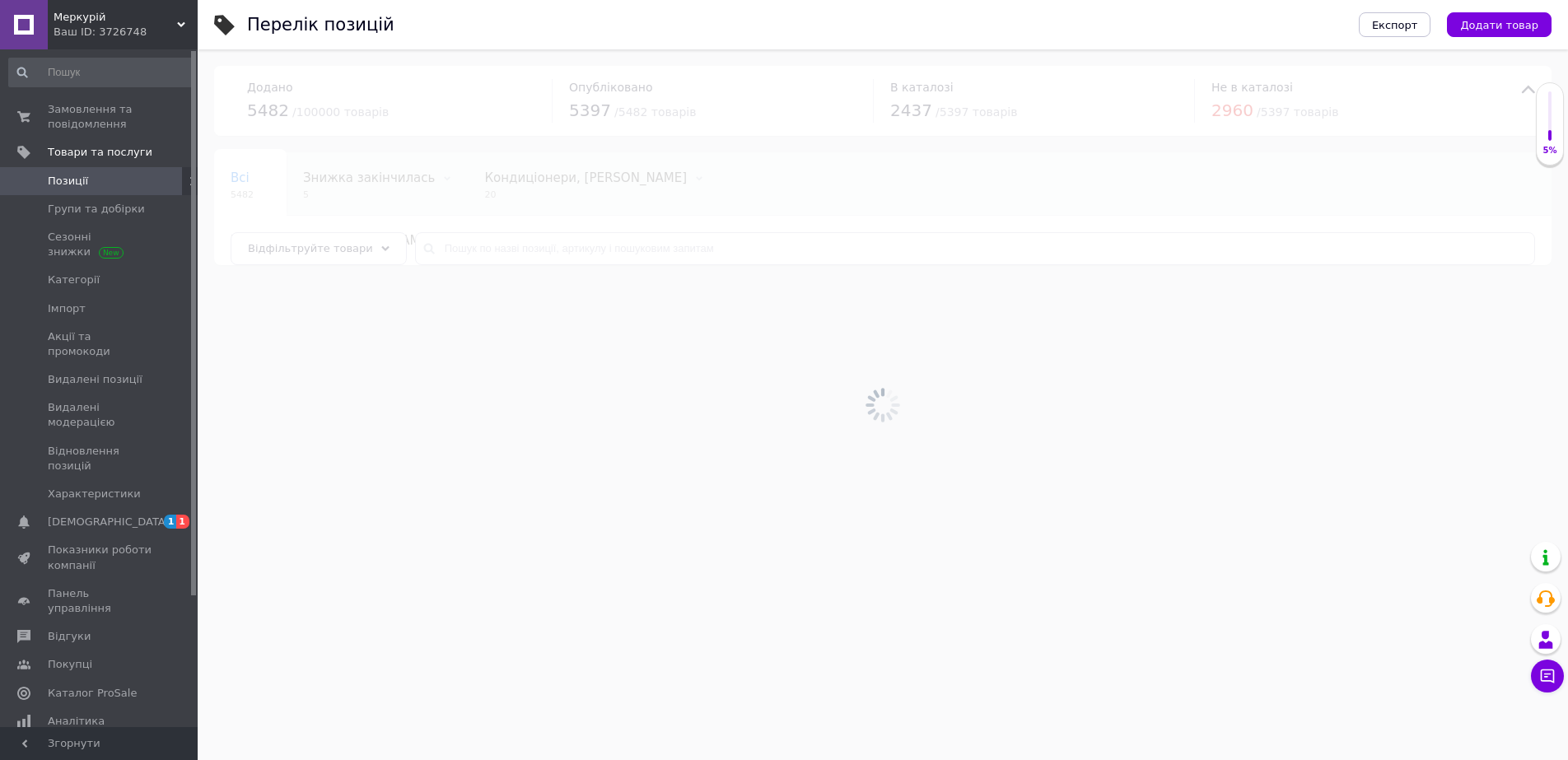
click at [459, 246] on div at bounding box center [882, 404] width 1370 height 711
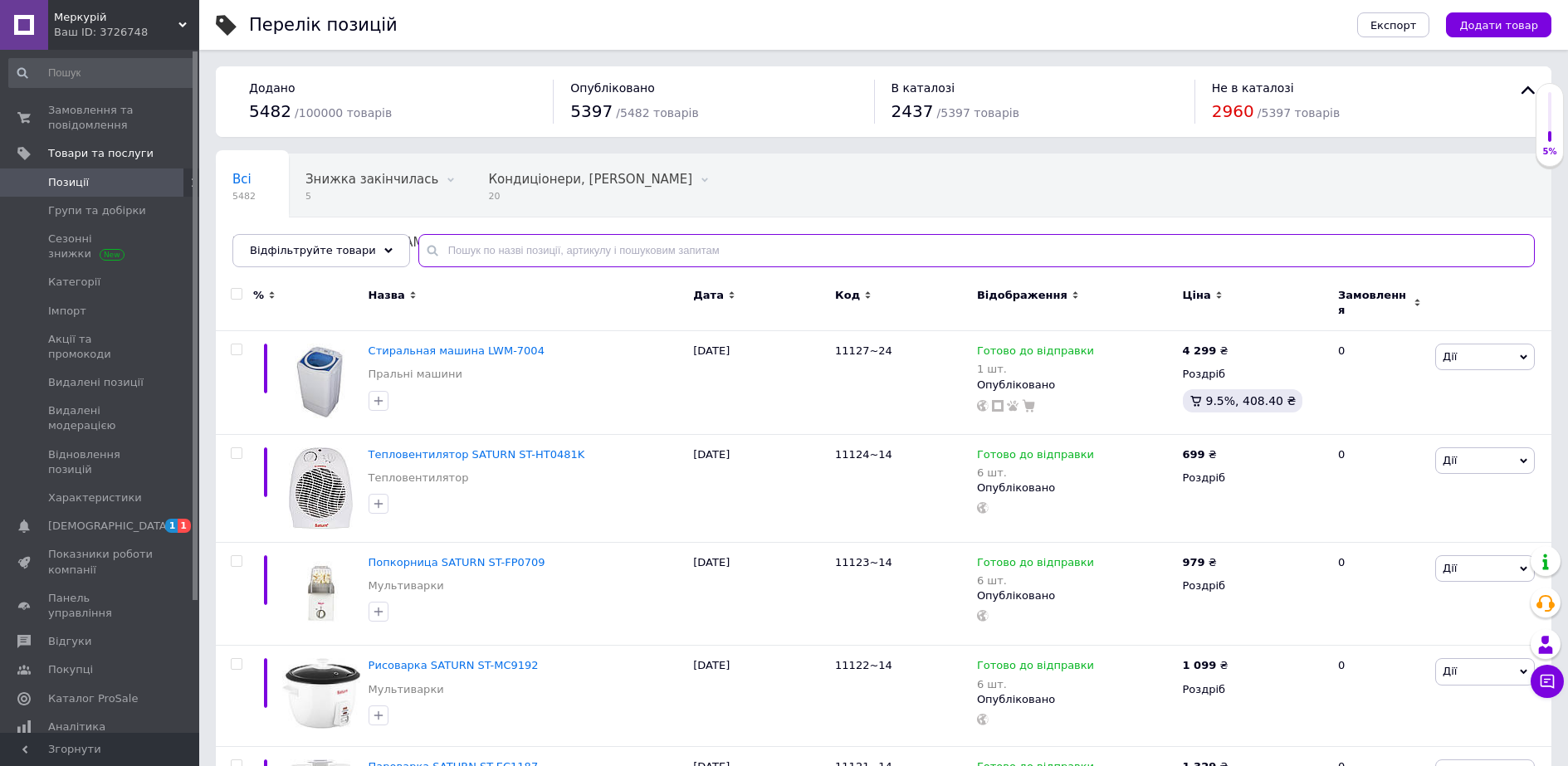
click at [463, 254] on input "text" at bounding box center [976, 251] width 1116 height 33
paste input "Gemei GM-3007"
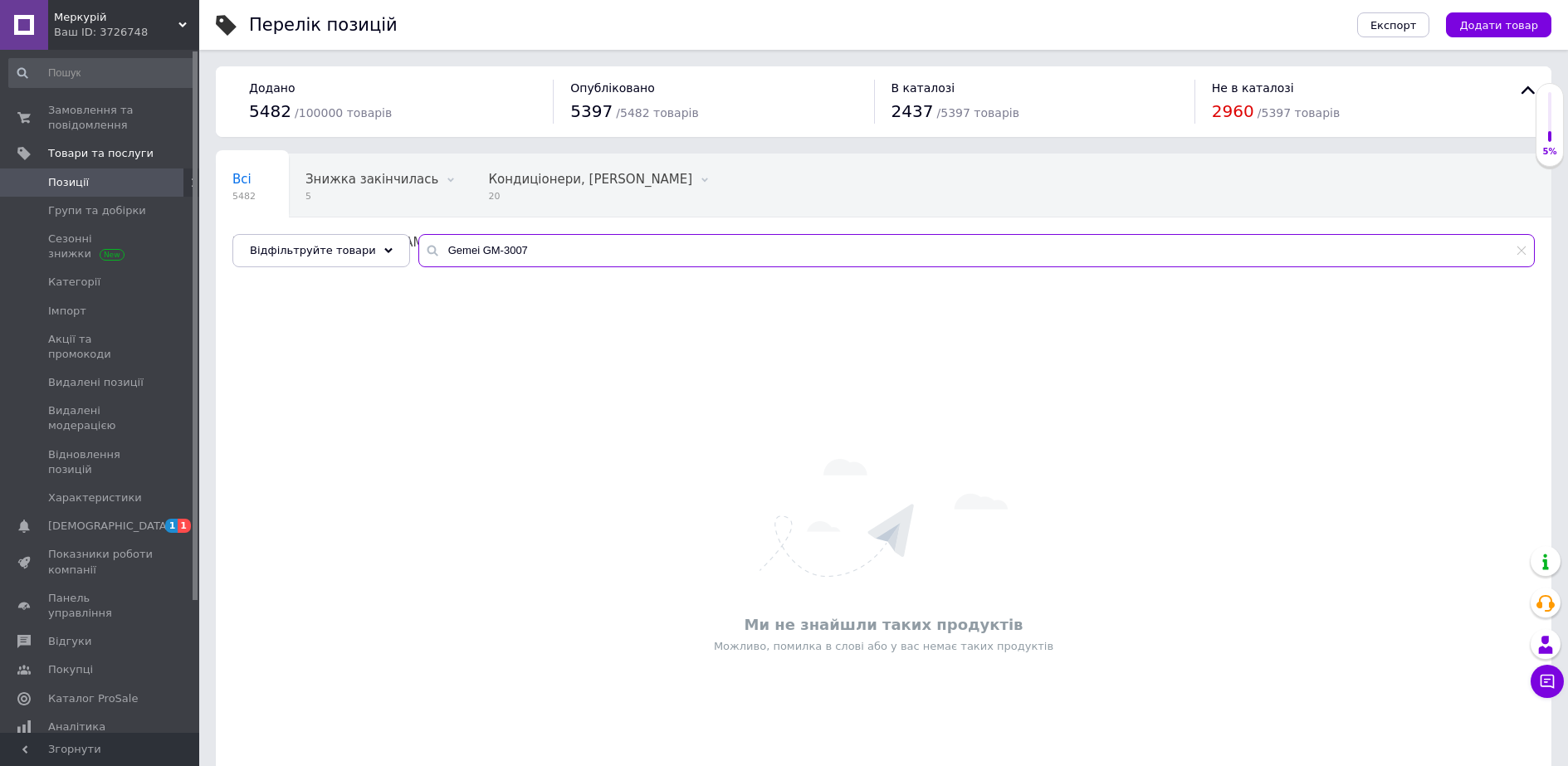
click at [528, 249] on input "Gemei GM-3007" at bounding box center [976, 251] width 1116 height 33
click at [526, 248] on input "Gemei GM" at bounding box center [976, 251] width 1116 height 33
type input "Gemei"
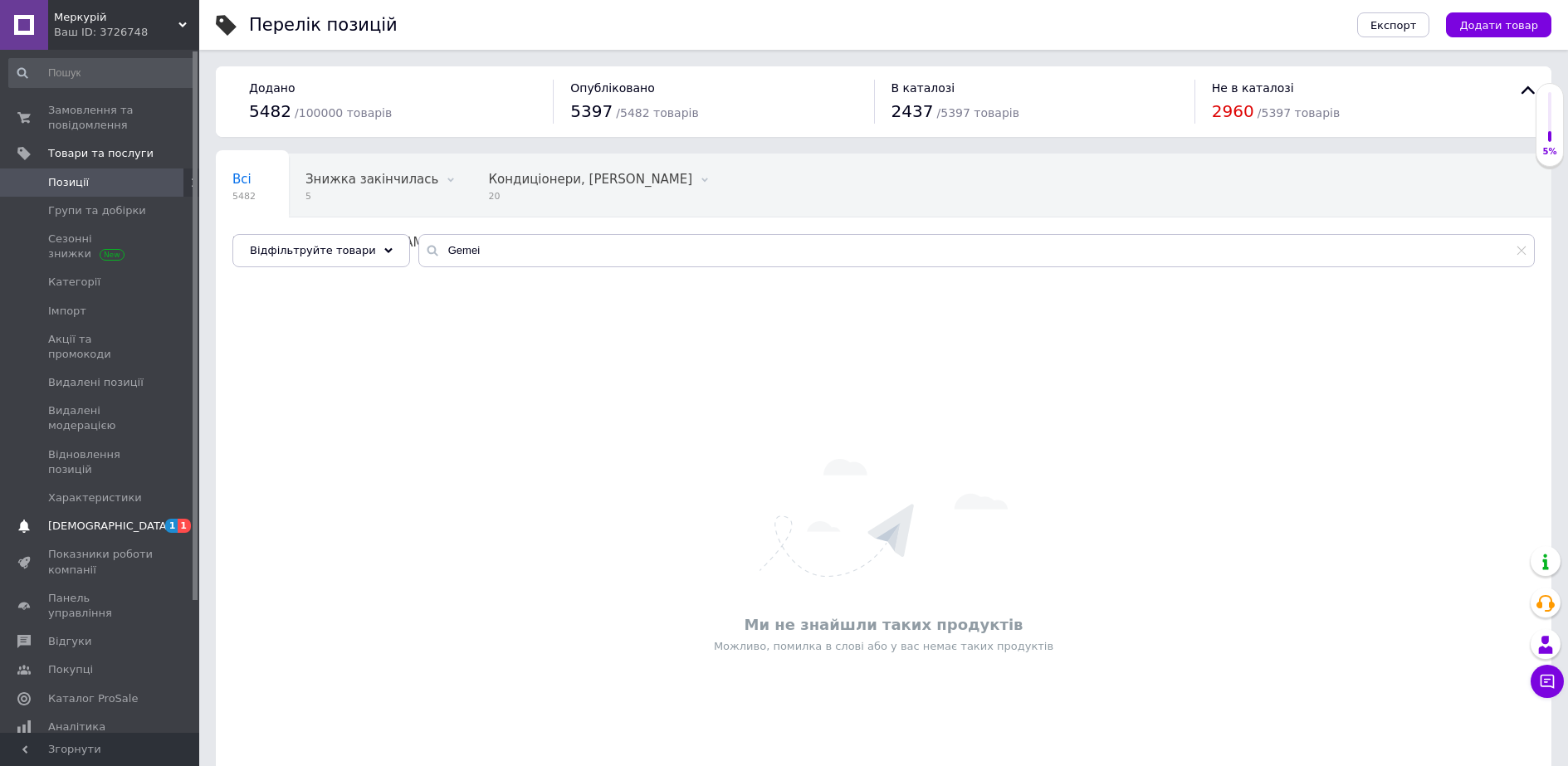
click at [123, 519] on span "[DEMOGRAPHIC_DATA]" at bounding box center [101, 526] width 106 height 15
